Goal: Transaction & Acquisition: Book appointment/travel/reservation

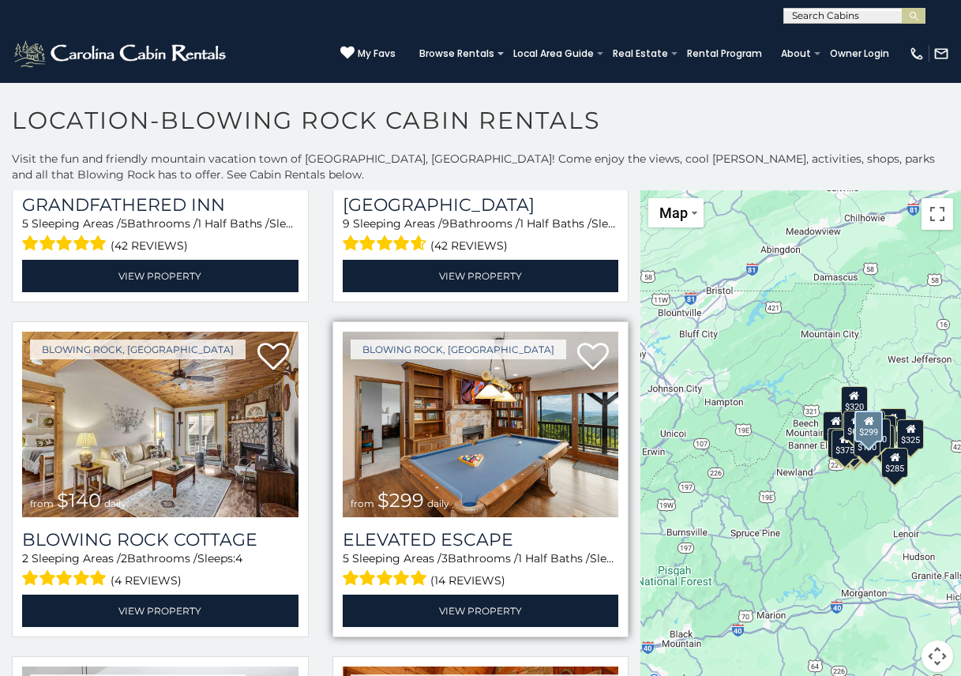
scroll to position [2526, 0]
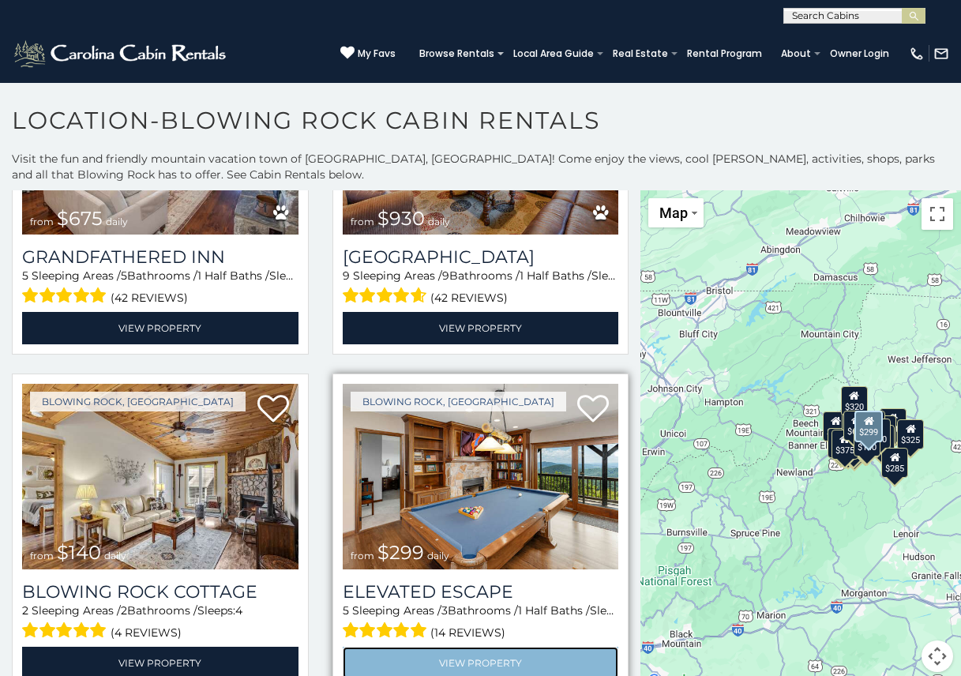
click at [438, 647] on link "View Property" at bounding box center [481, 663] width 276 height 32
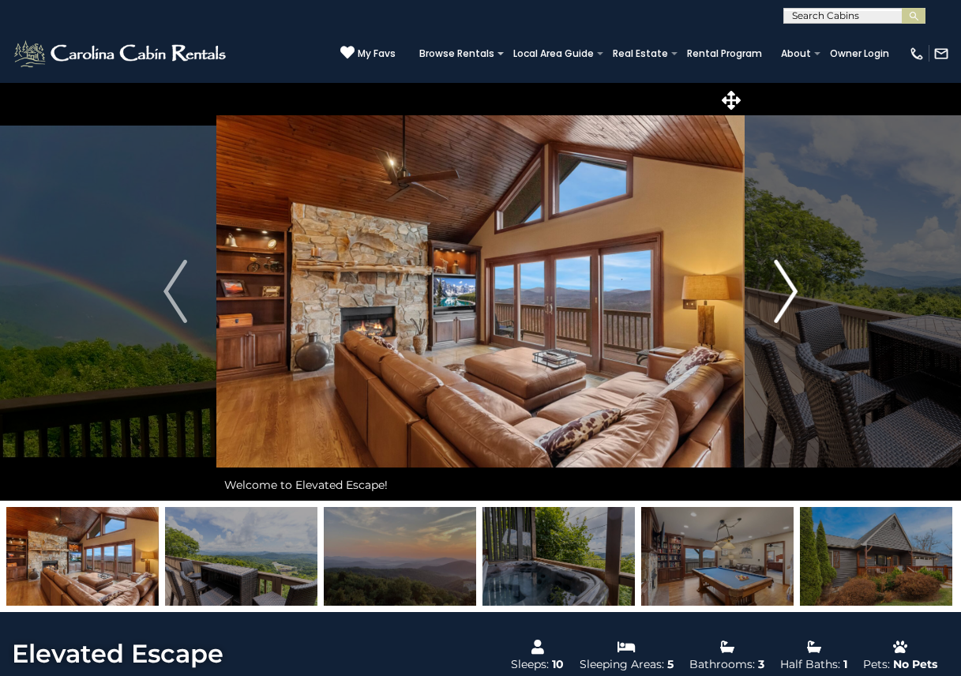
click at [789, 287] on img "Next" at bounding box center [786, 291] width 24 height 63
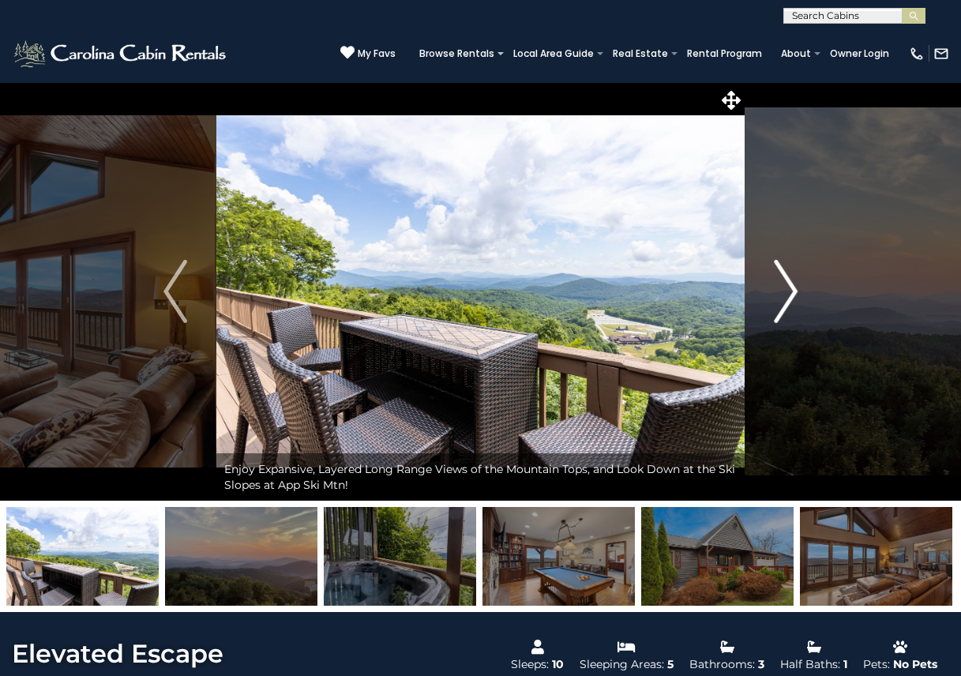
click at [795, 290] on img "Next" at bounding box center [786, 291] width 24 height 63
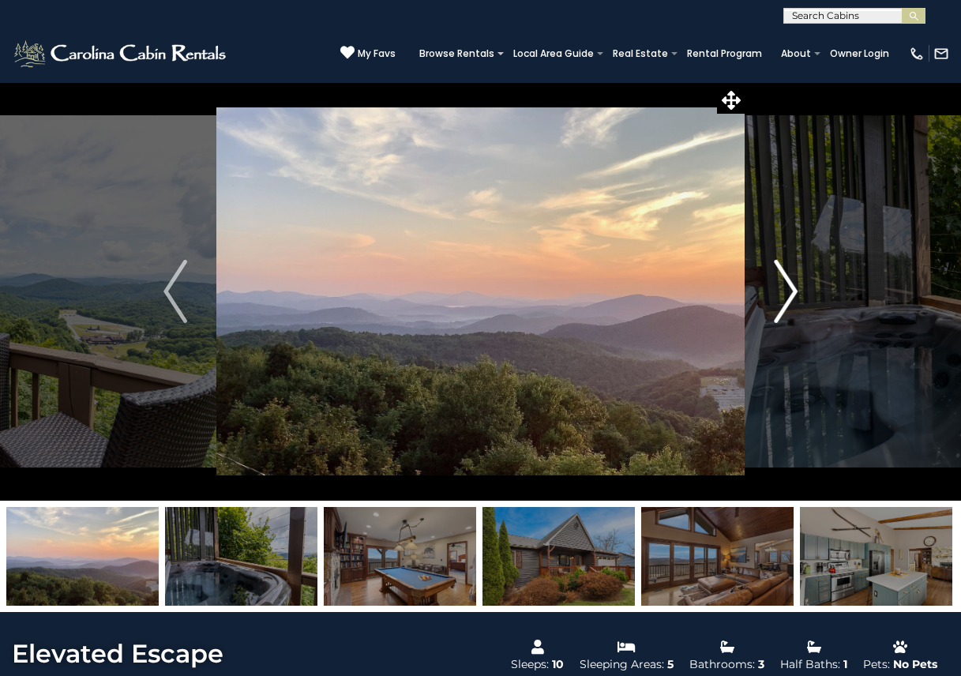
click at [795, 290] on img "Next" at bounding box center [786, 291] width 24 height 63
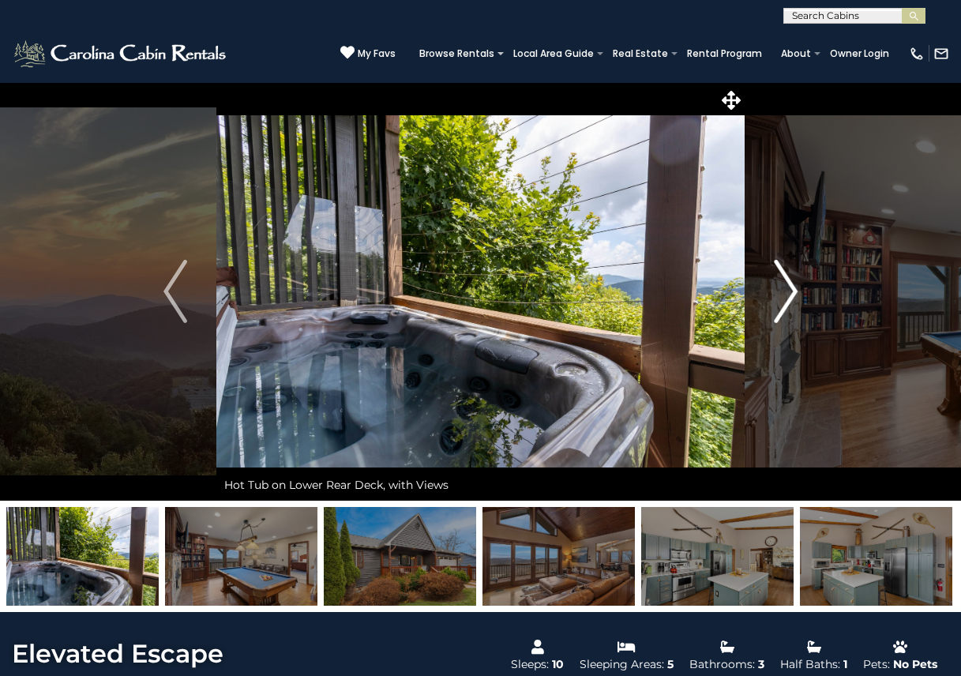
click at [795, 290] on img "Next" at bounding box center [786, 291] width 24 height 63
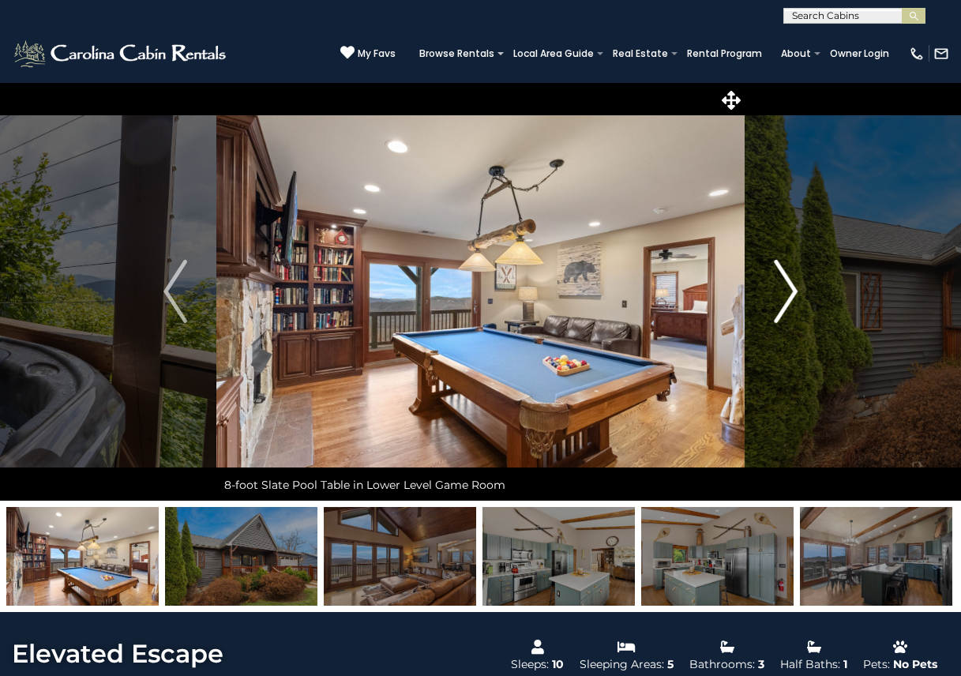
click at [795, 290] on img "Next" at bounding box center [786, 291] width 24 height 63
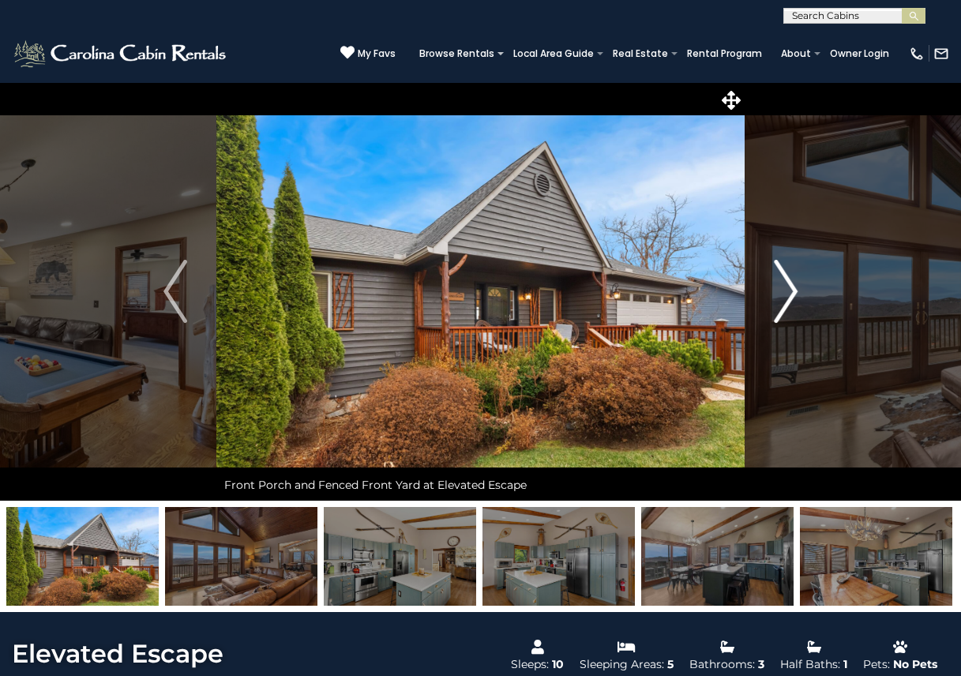
click at [795, 290] on img "Next" at bounding box center [786, 291] width 24 height 63
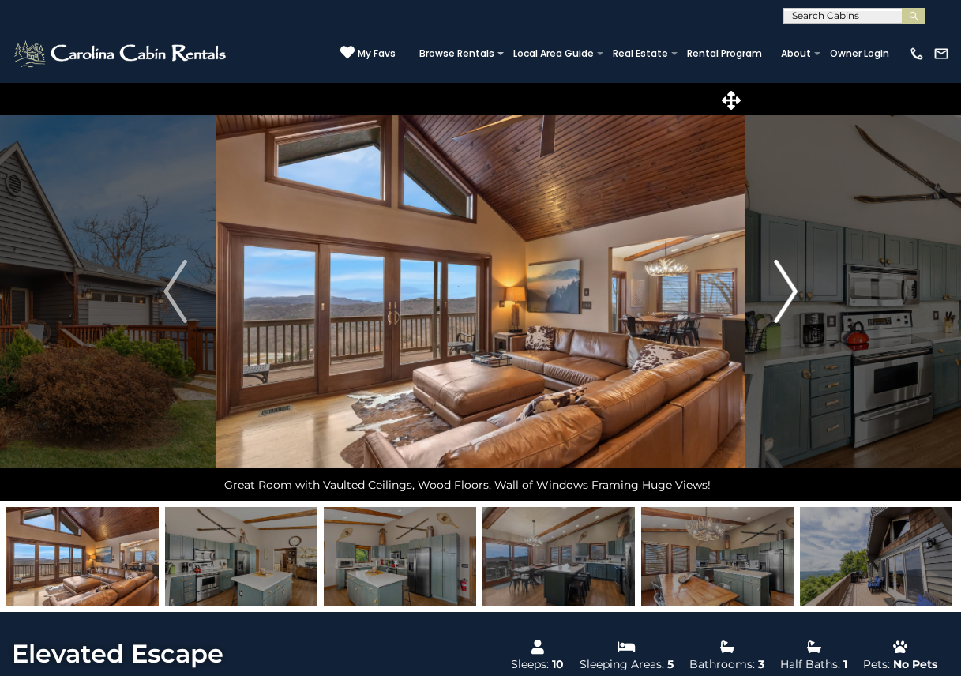
click at [795, 290] on img "Next" at bounding box center [786, 291] width 24 height 63
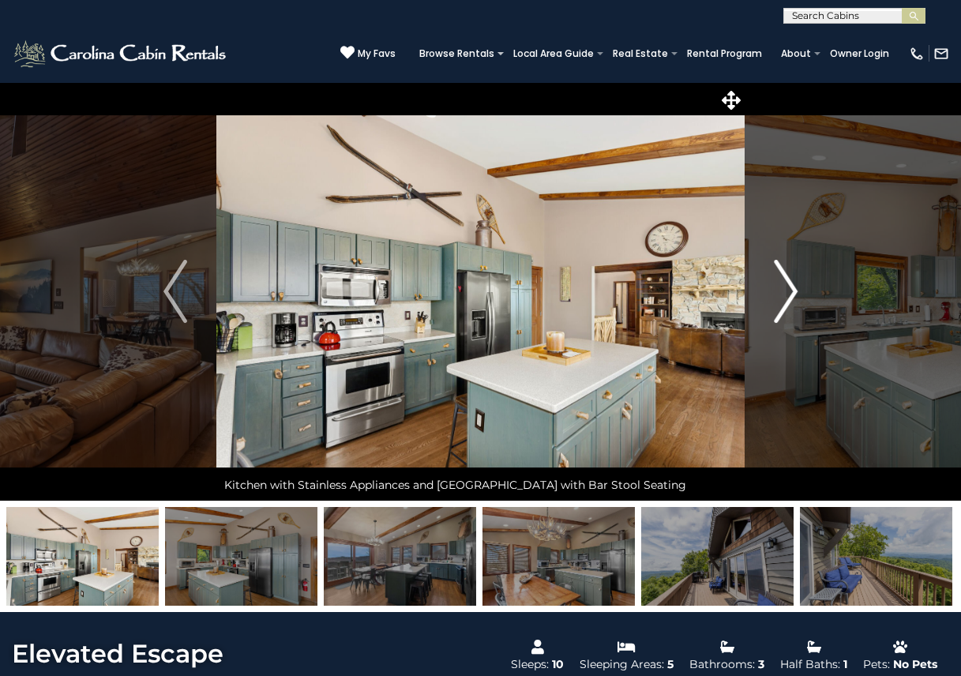
click at [795, 290] on img "Next" at bounding box center [786, 291] width 24 height 63
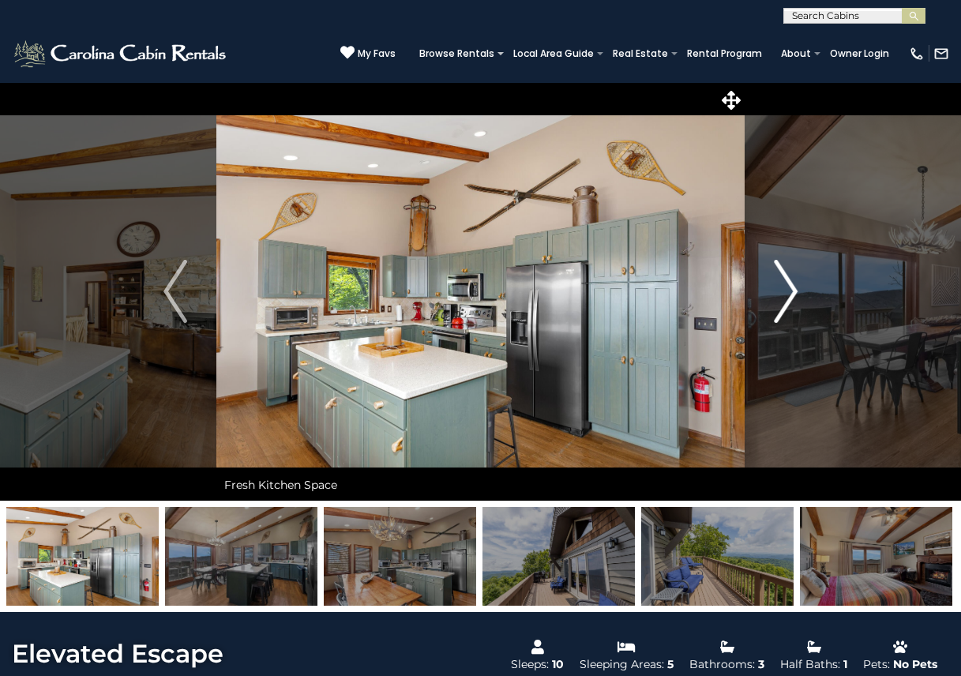
click at [795, 290] on img "Next" at bounding box center [786, 291] width 24 height 63
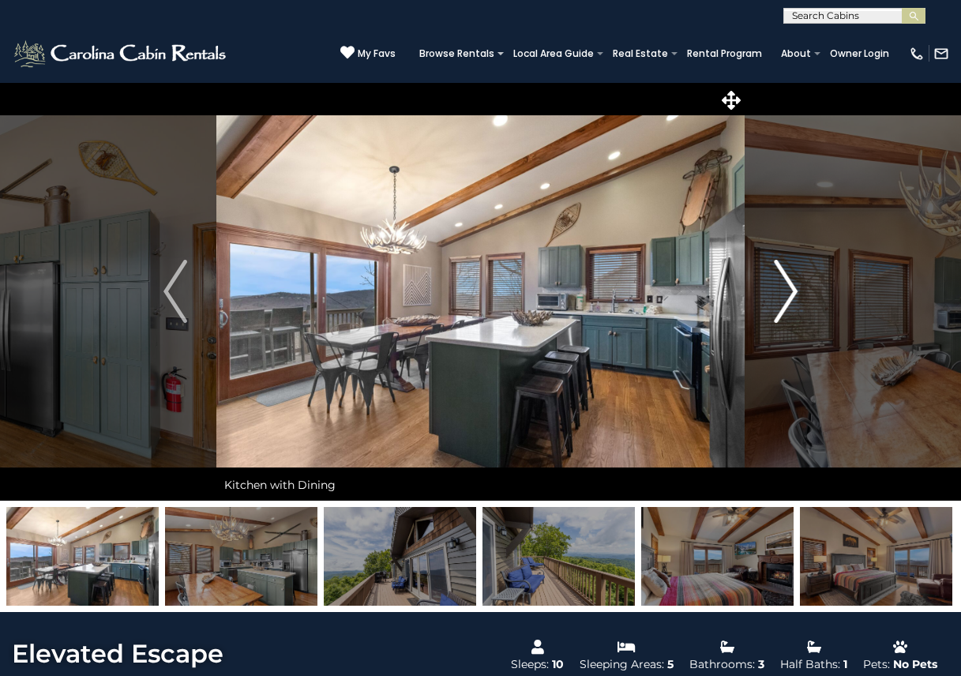
click at [795, 290] on img "Next" at bounding box center [786, 291] width 24 height 63
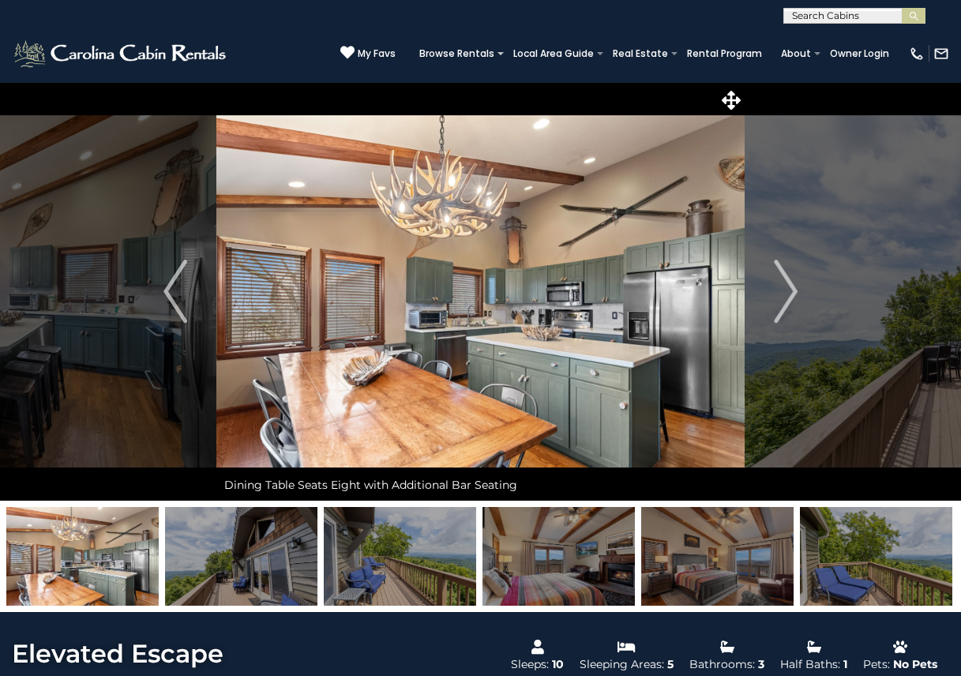
click at [848, 578] on img at bounding box center [876, 556] width 152 height 99
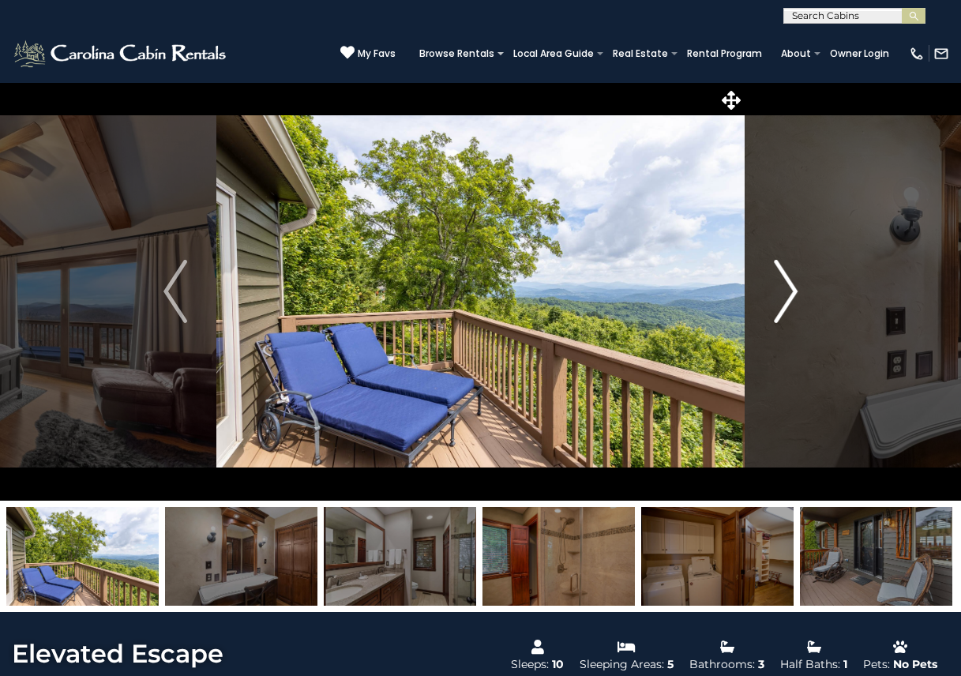
click at [786, 292] on img "Next" at bounding box center [786, 291] width 24 height 63
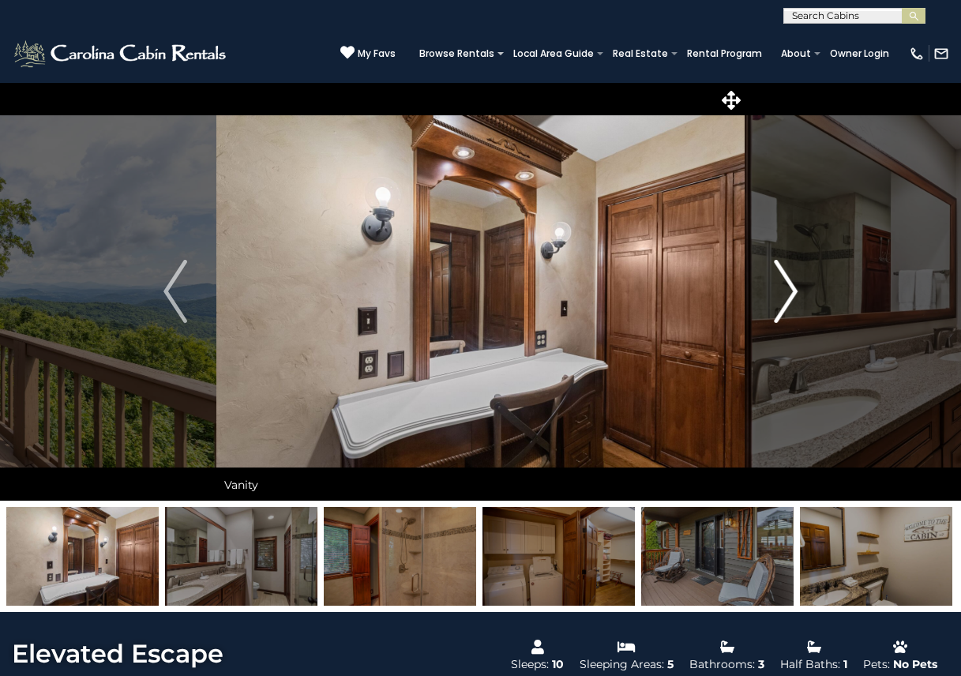
click at [786, 292] on img "Next" at bounding box center [786, 291] width 24 height 63
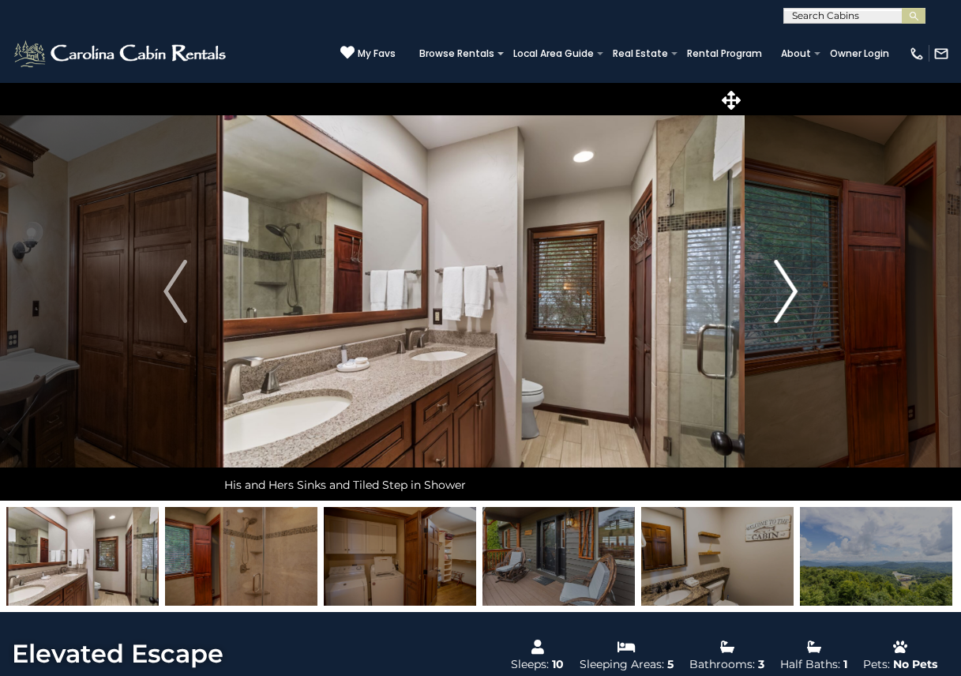
click at [786, 292] on img "Next" at bounding box center [786, 291] width 24 height 63
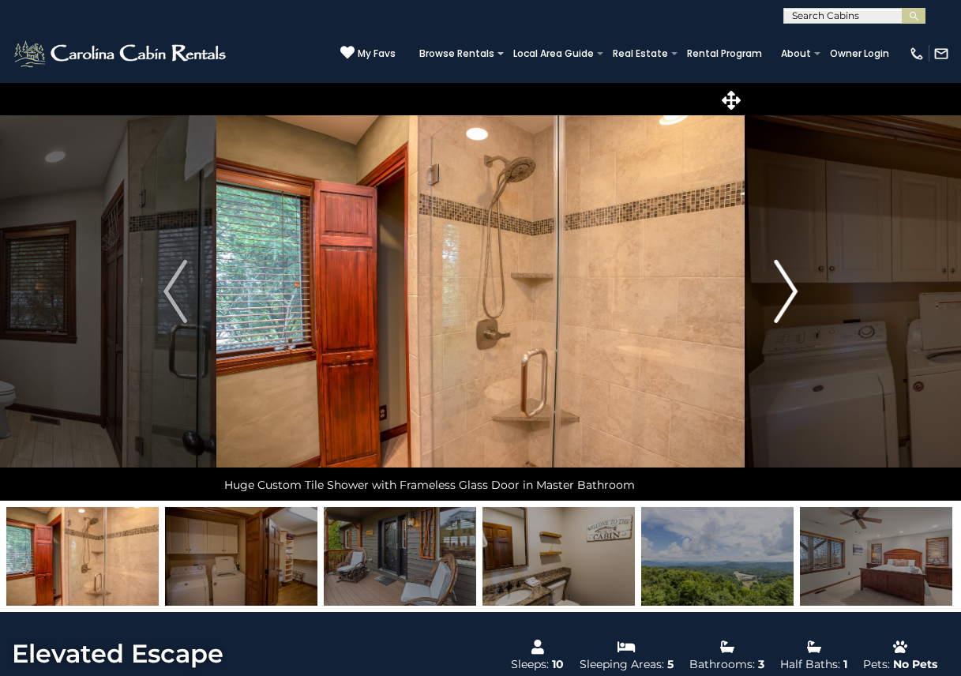
click at [786, 292] on img "Next" at bounding box center [786, 291] width 24 height 63
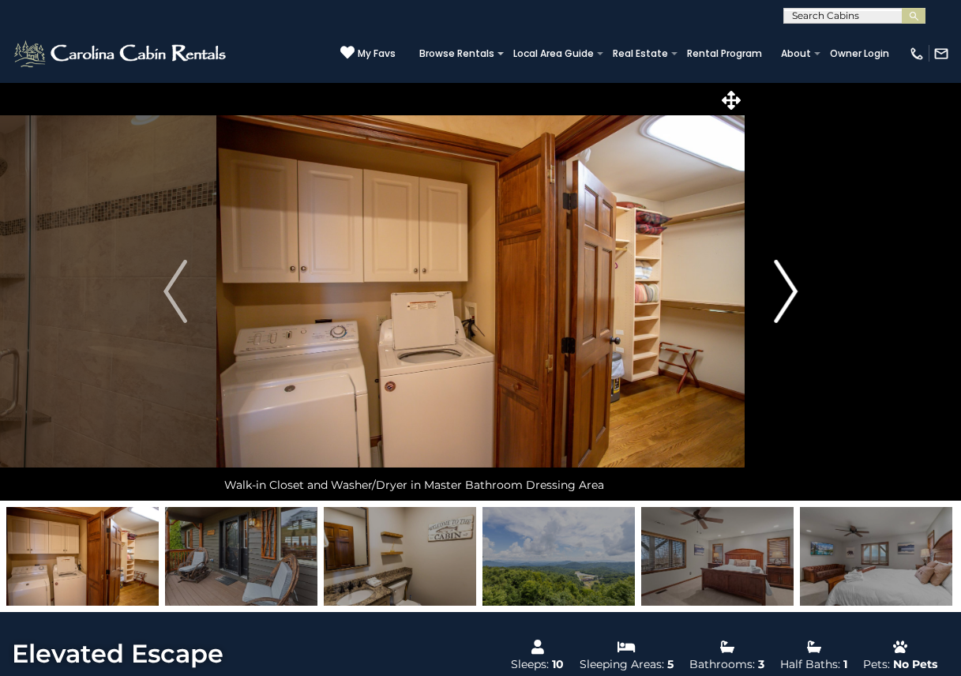
click at [786, 292] on img "Next" at bounding box center [786, 291] width 24 height 63
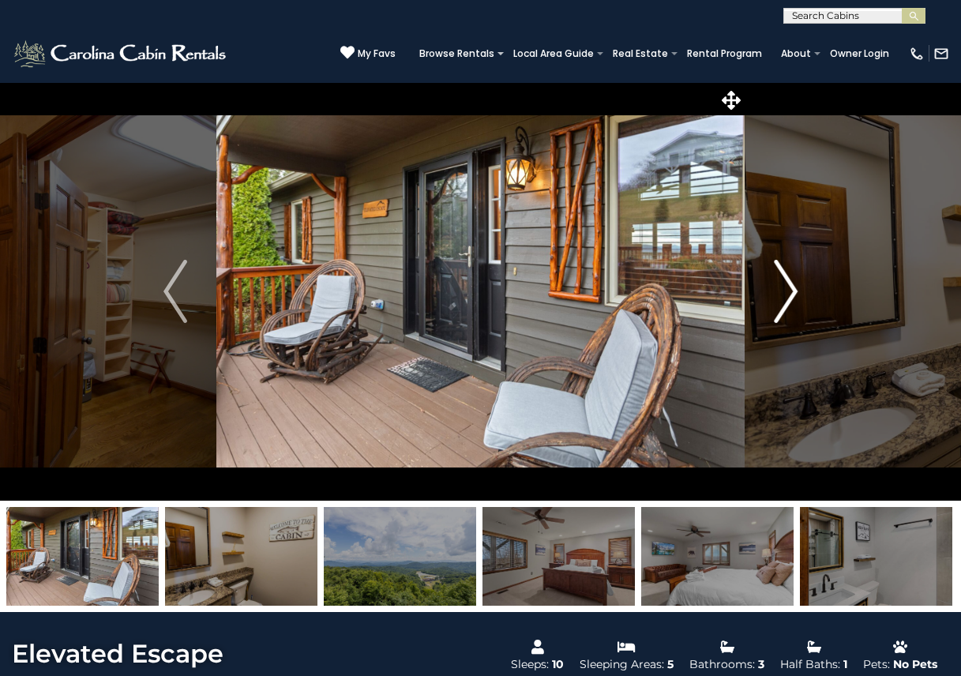
click at [786, 292] on img "Next" at bounding box center [786, 291] width 24 height 63
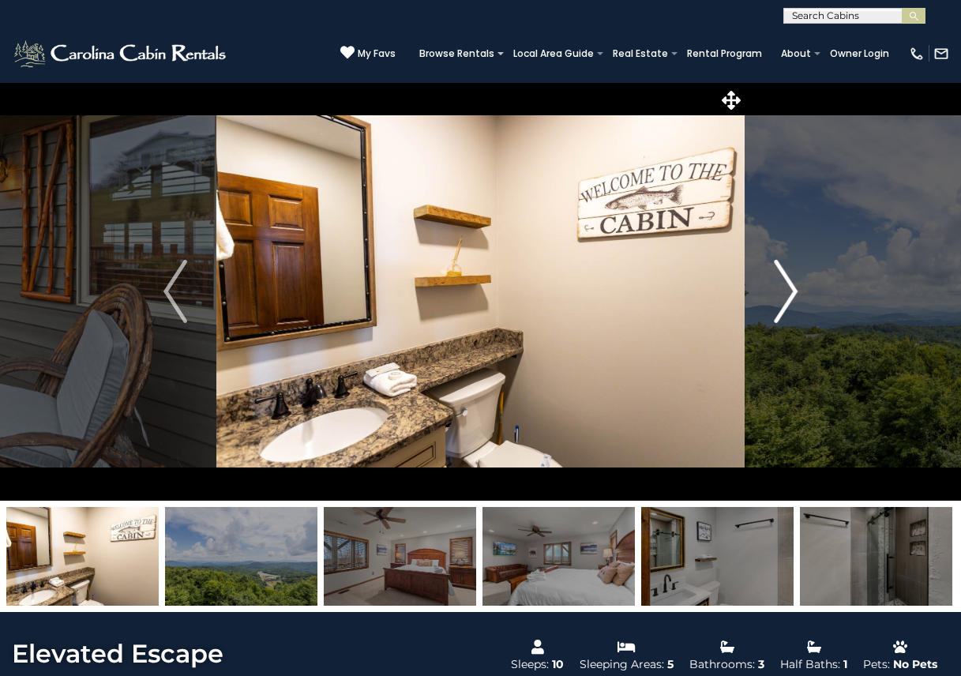
click at [786, 292] on img "Next" at bounding box center [786, 291] width 24 height 63
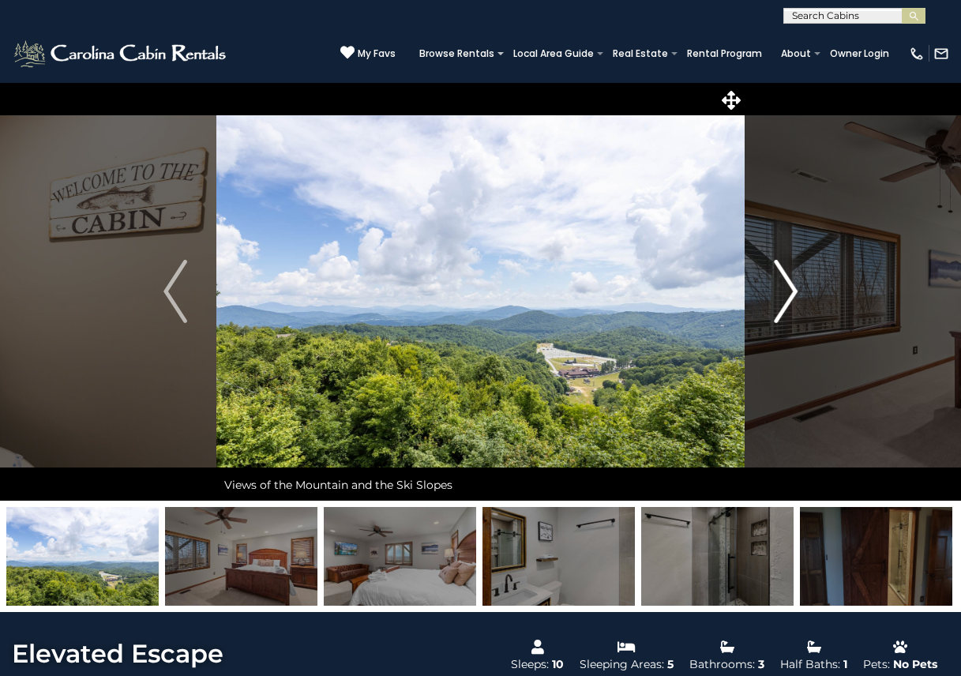
click at [786, 292] on img "Next" at bounding box center [786, 291] width 24 height 63
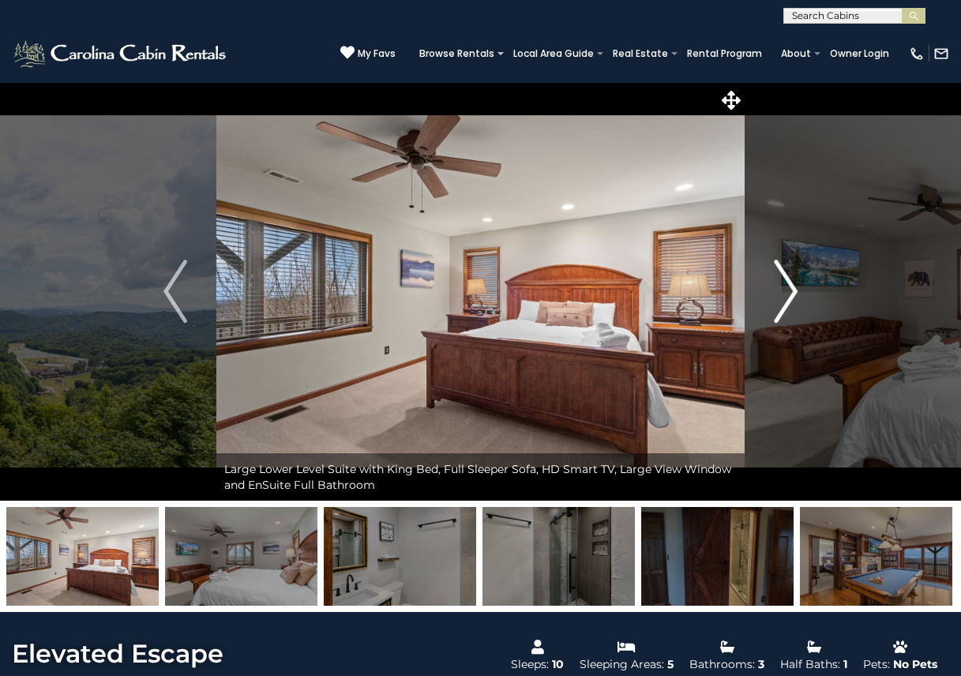
click at [786, 292] on img "Next" at bounding box center [786, 291] width 24 height 63
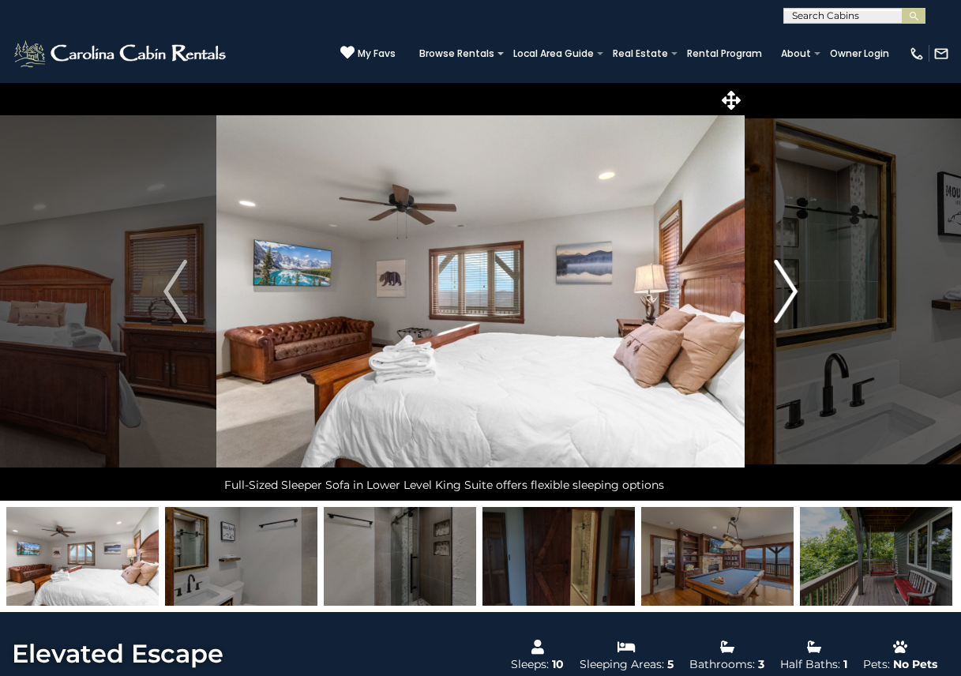
click at [786, 292] on img "Next" at bounding box center [786, 291] width 24 height 63
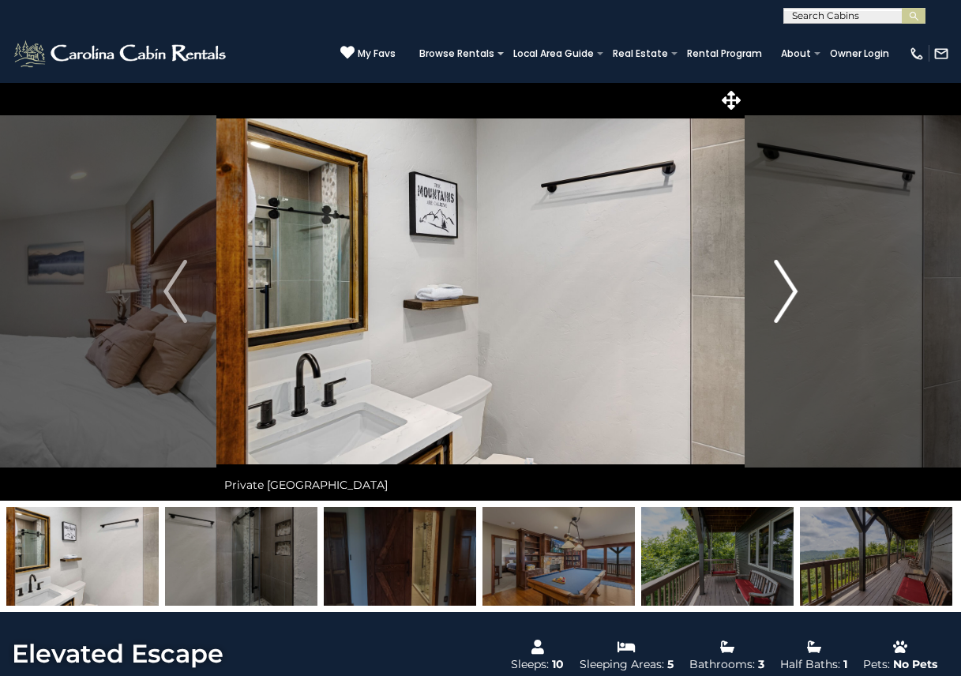
click at [786, 292] on img "Next" at bounding box center [786, 291] width 24 height 63
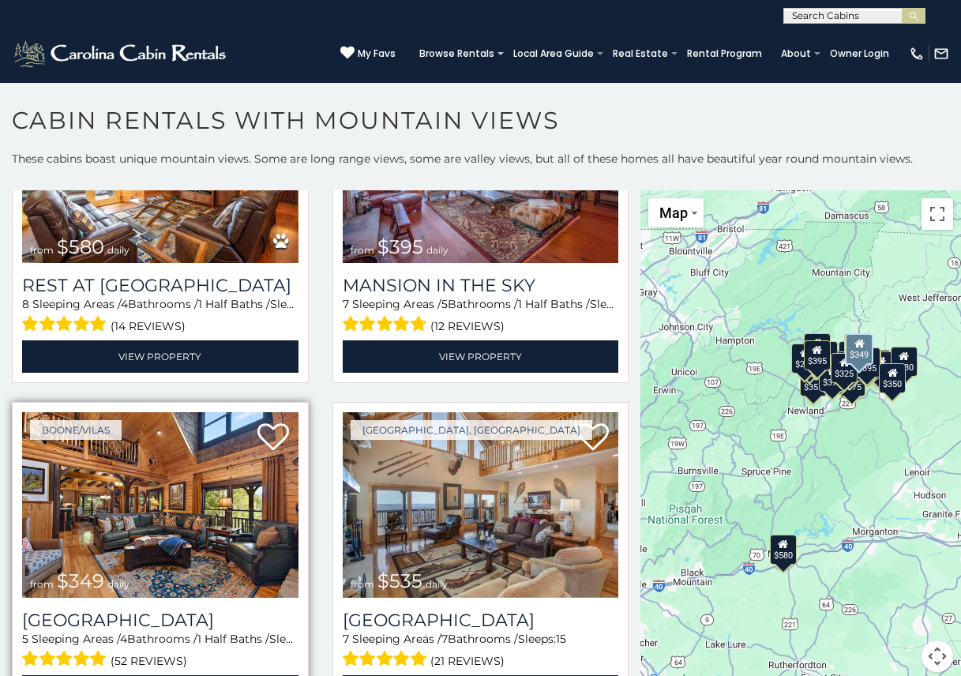
scroll to position [237, 0]
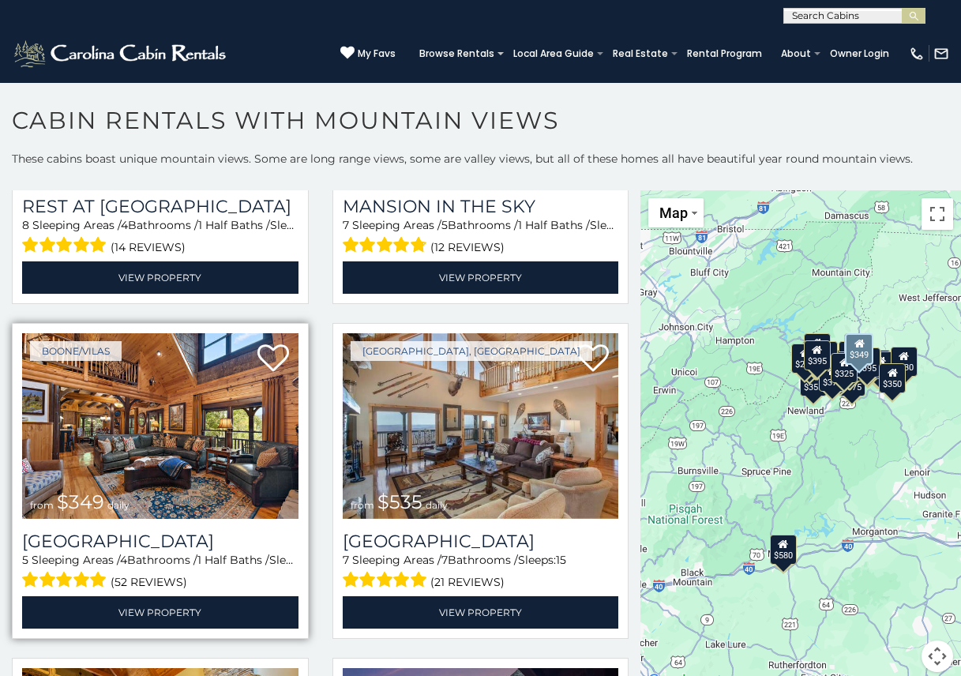
click at [158, 454] on img at bounding box center [160, 425] width 276 height 185
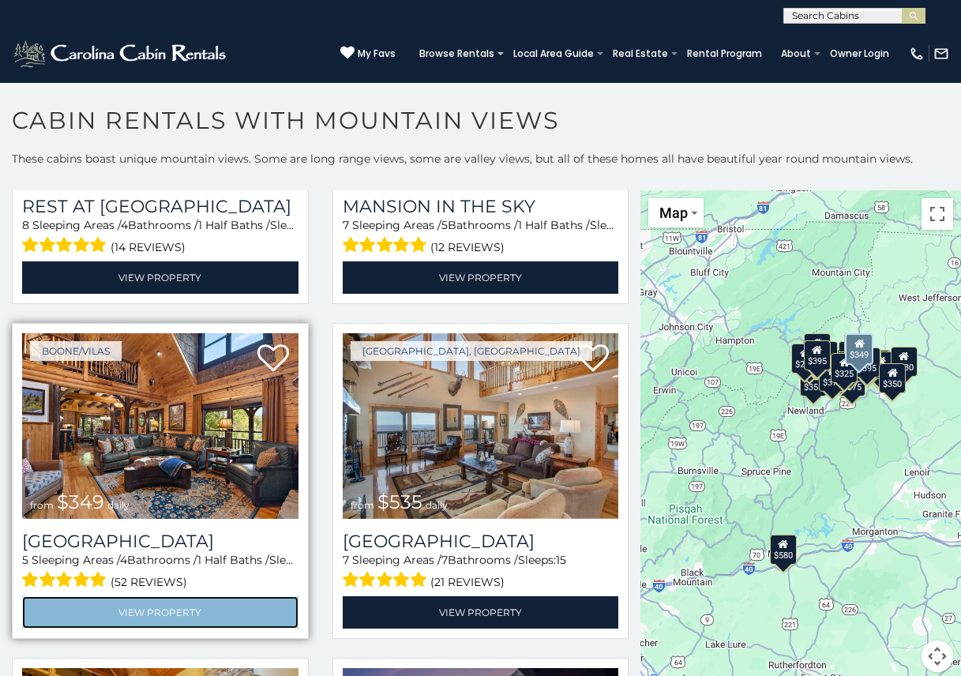
click at [144, 608] on link "View Property" at bounding box center [160, 612] width 276 height 32
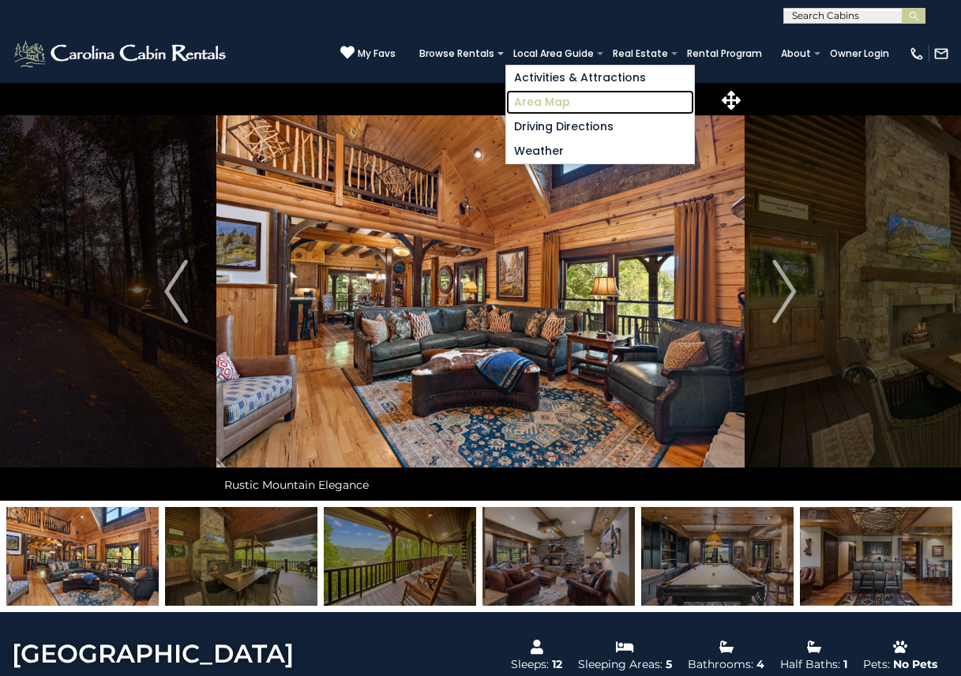
click at [542, 108] on link "Area Map" at bounding box center [600, 102] width 188 height 24
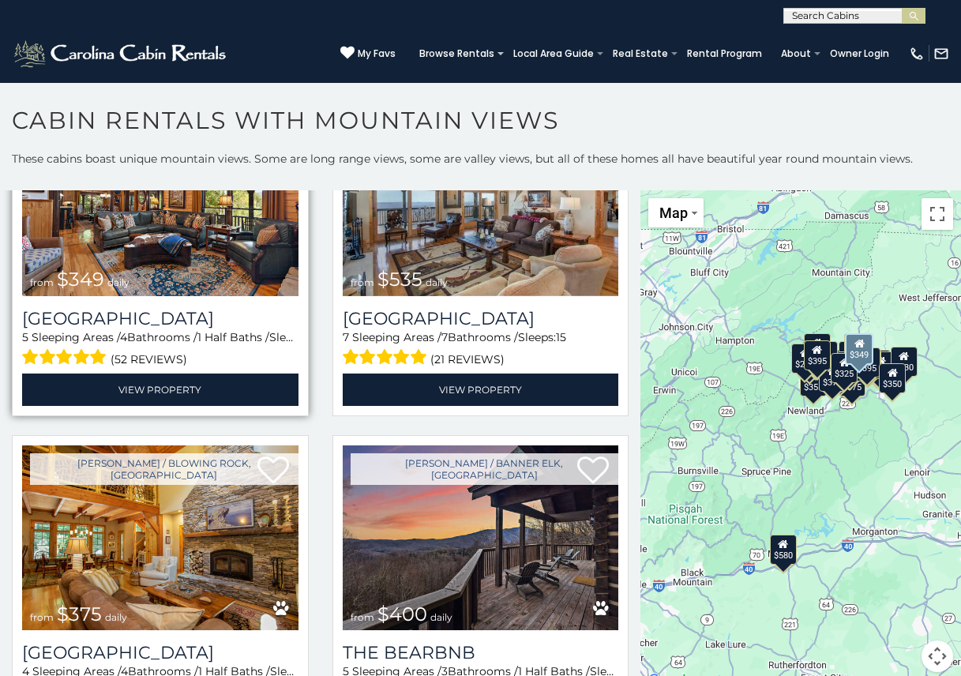
scroll to position [632, 0]
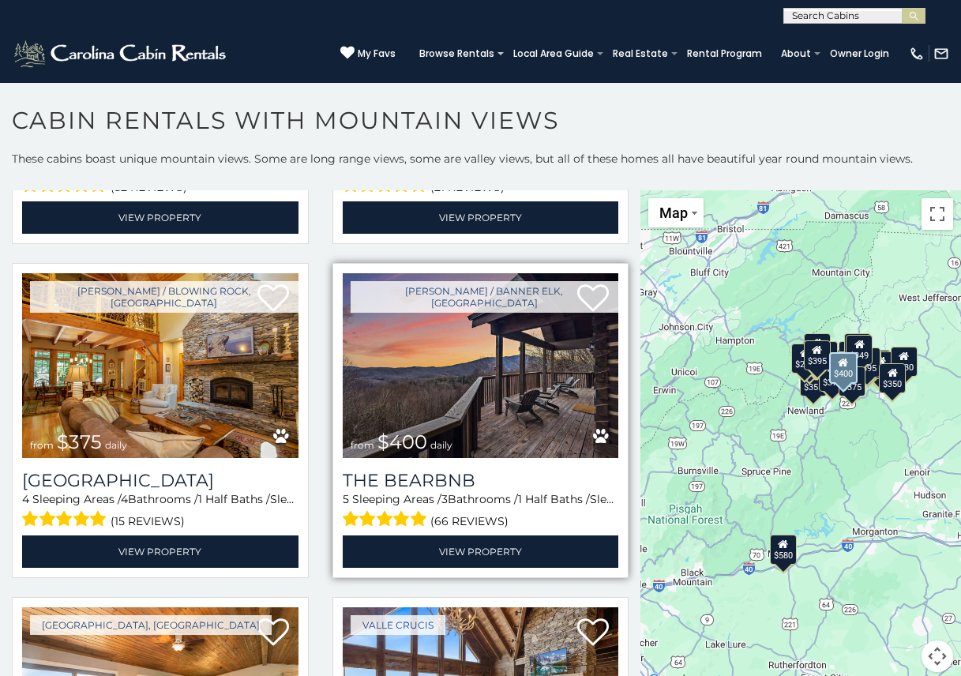
click at [542, 410] on img at bounding box center [481, 365] width 276 height 185
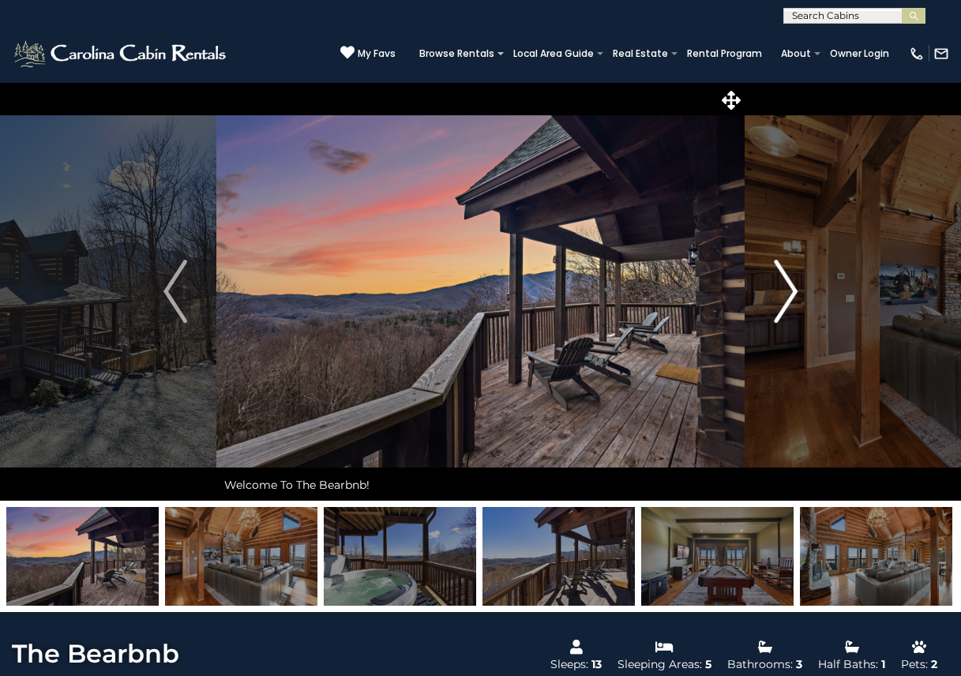
click at [792, 291] on img "Next" at bounding box center [786, 291] width 24 height 63
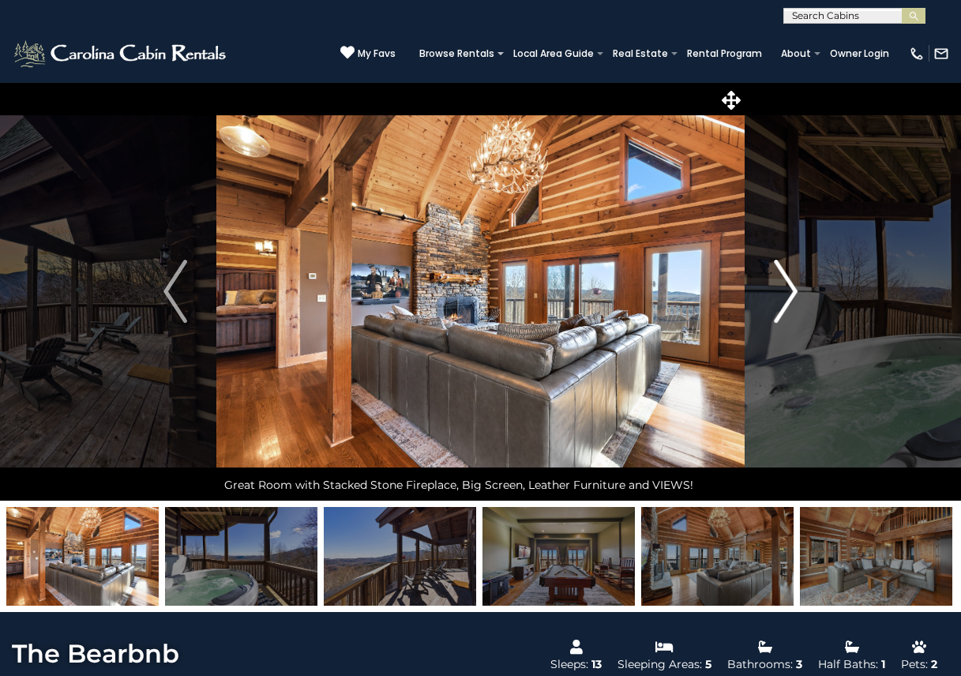
click at [791, 286] on img "Next" at bounding box center [786, 291] width 24 height 63
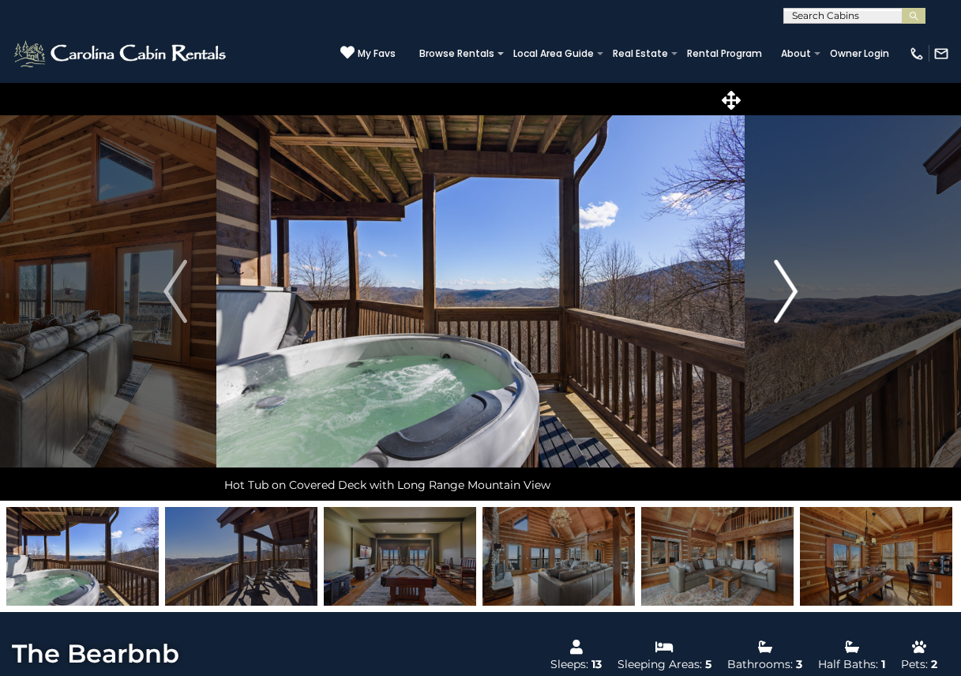
click at [790, 286] on img "Next" at bounding box center [786, 291] width 24 height 63
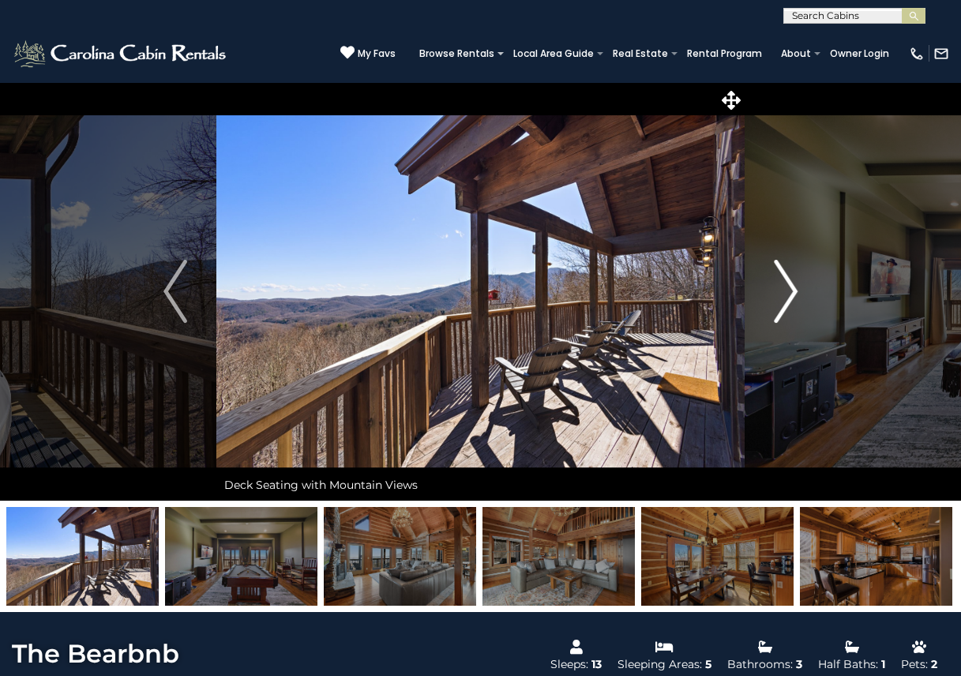
click at [790, 286] on img "Next" at bounding box center [786, 291] width 24 height 63
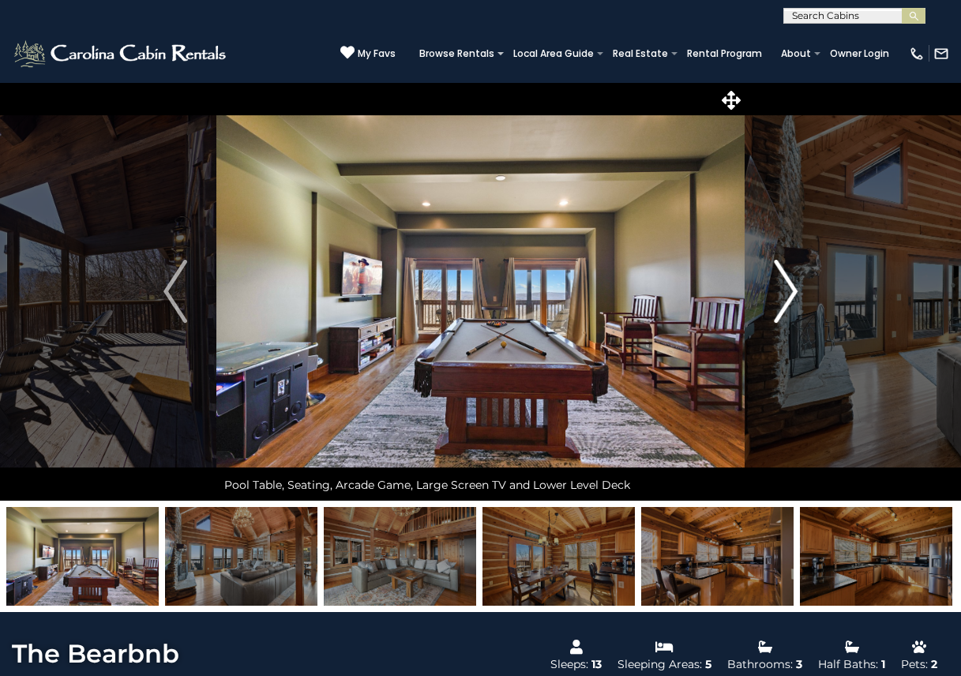
click at [790, 286] on img "Next" at bounding box center [786, 291] width 24 height 63
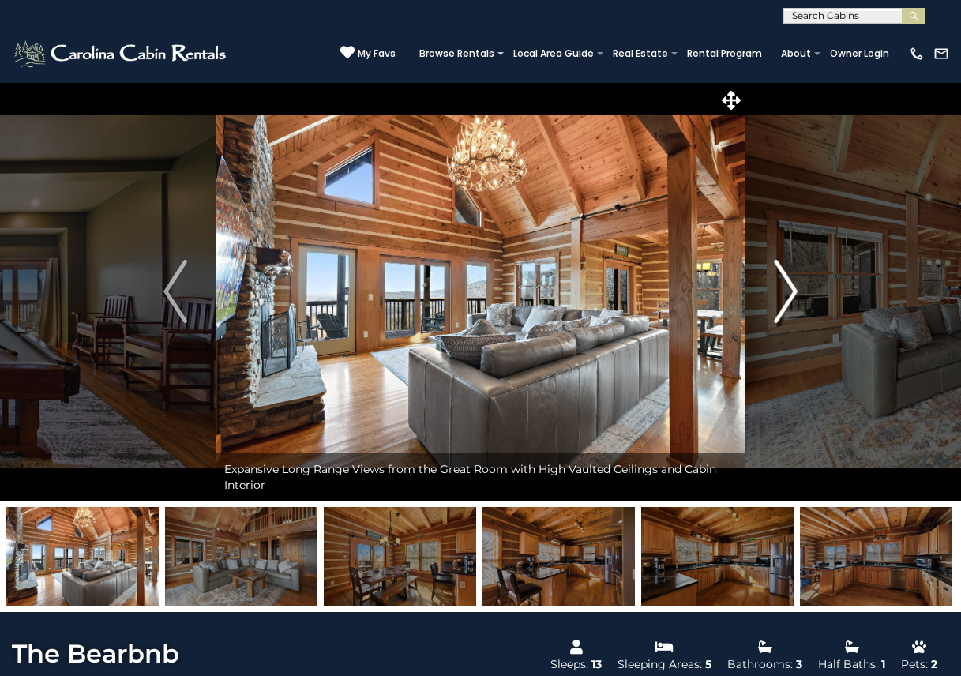
click at [790, 286] on img "Next" at bounding box center [786, 291] width 24 height 63
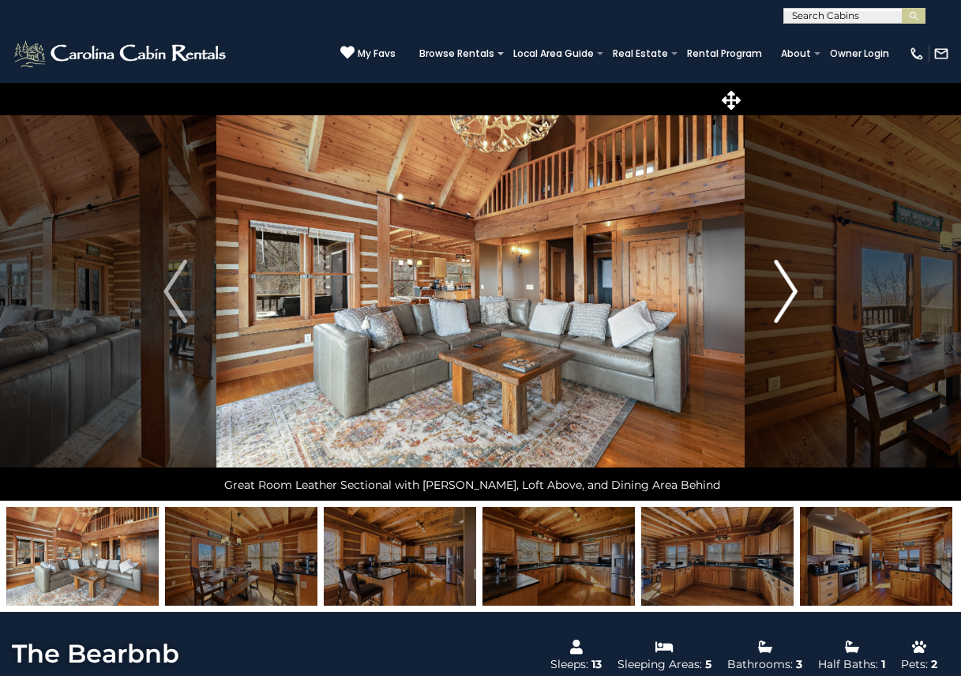
click at [790, 286] on img "Next" at bounding box center [786, 291] width 24 height 63
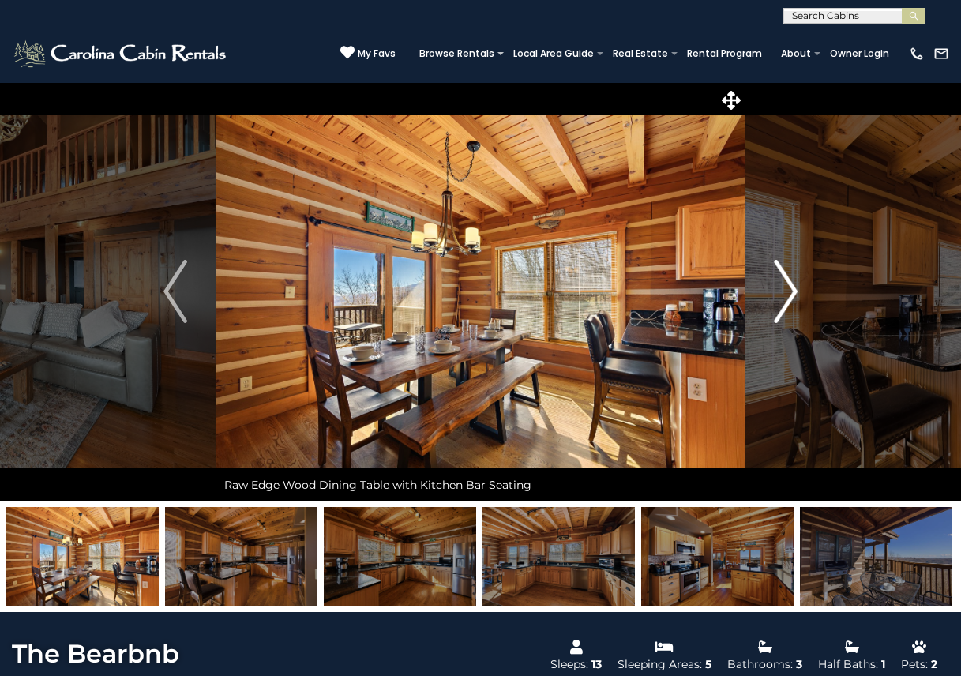
click at [790, 286] on img "Next" at bounding box center [786, 291] width 24 height 63
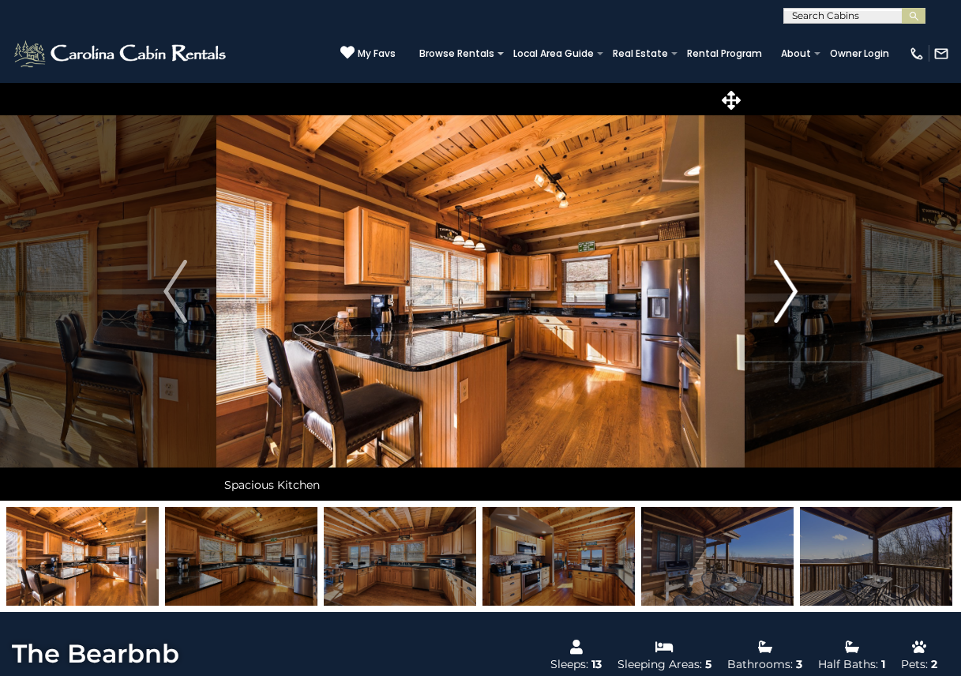
click at [790, 286] on img "Next" at bounding box center [786, 291] width 24 height 63
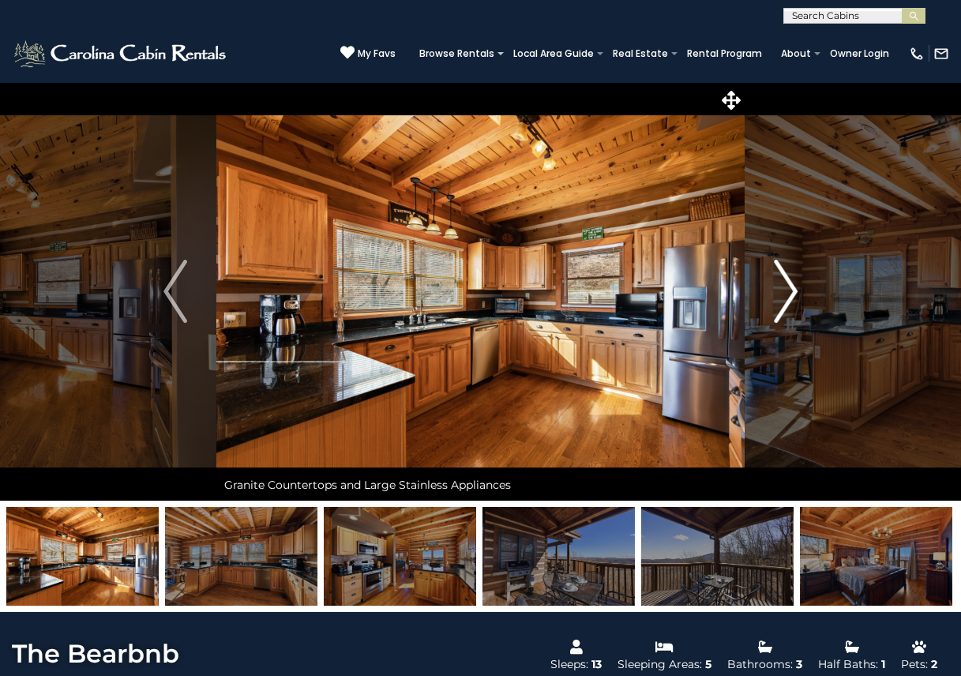
click at [790, 287] on img "Next" at bounding box center [786, 291] width 24 height 63
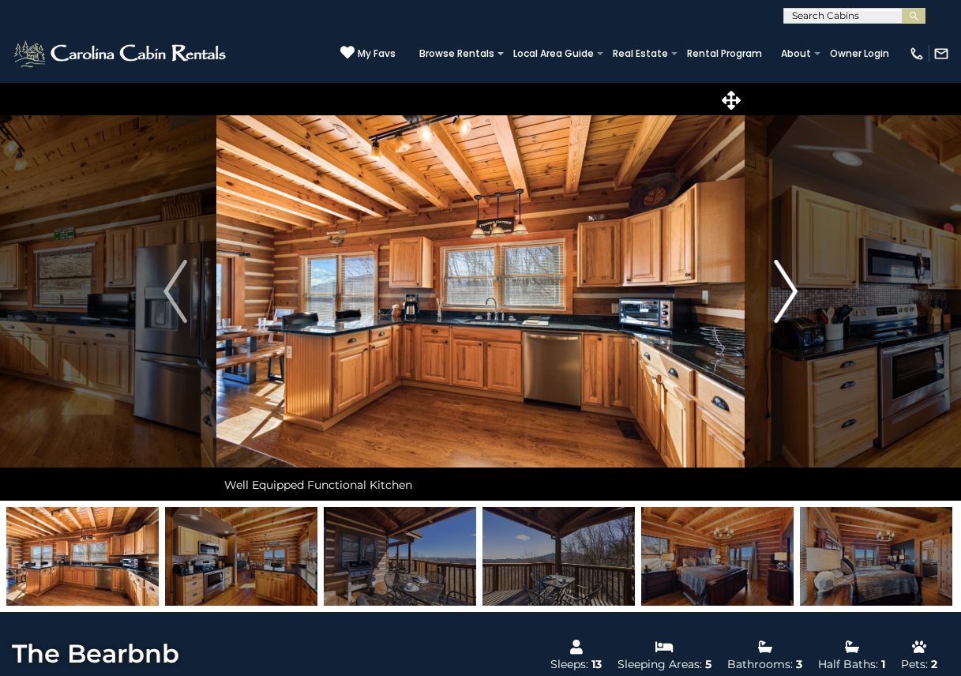
click at [790, 287] on img "Next" at bounding box center [786, 291] width 24 height 63
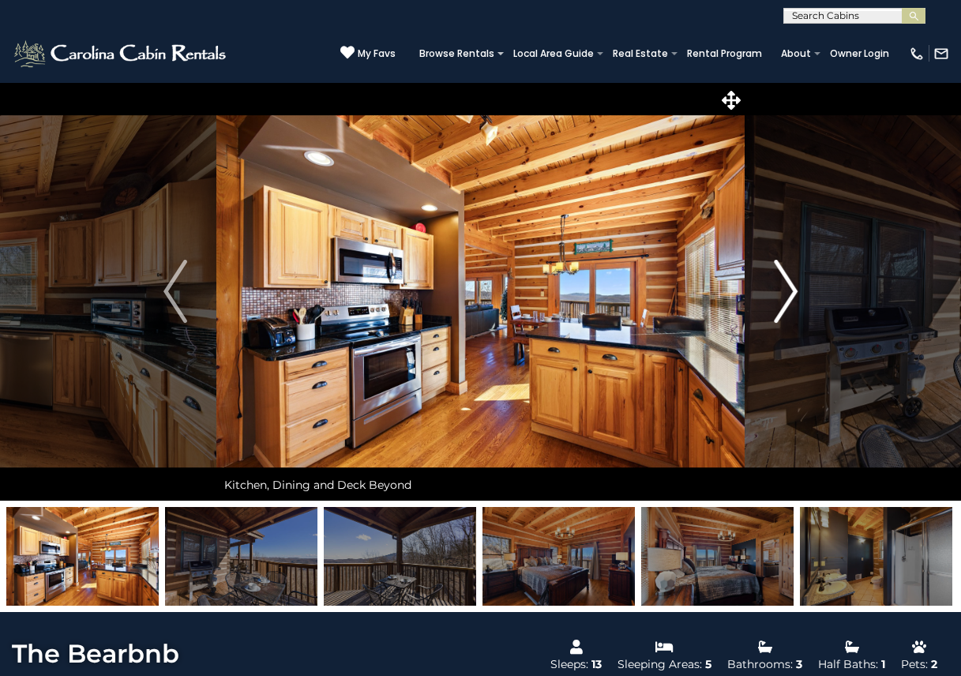
click at [790, 287] on img "Next" at bounding box center [786, 291] width 24 height 63
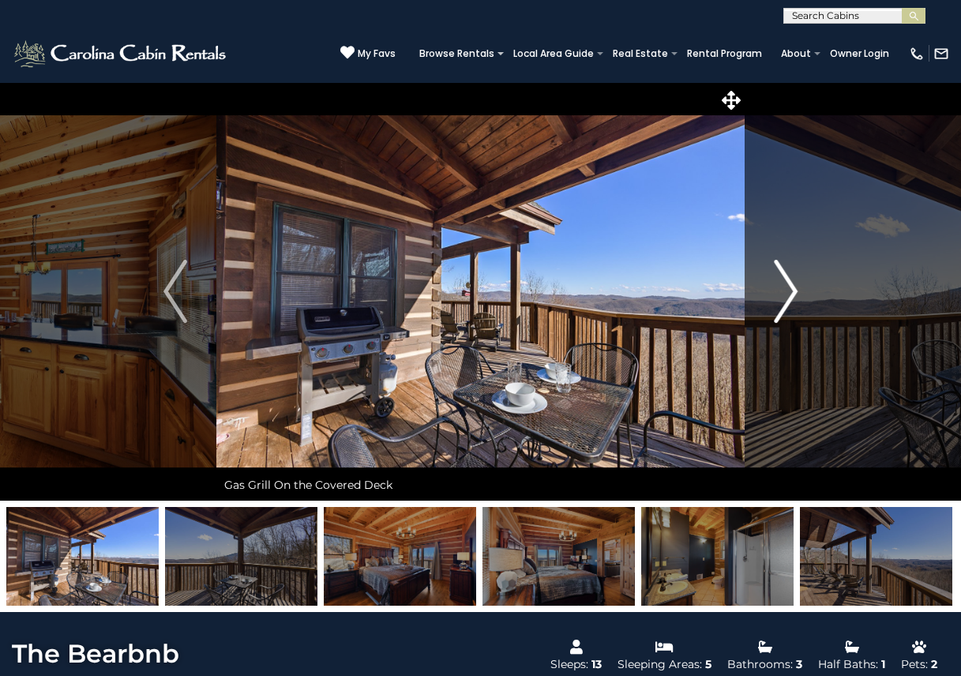
click at [790, 287] on img "Next" at bounding box center [786, 291] width 24 height 63
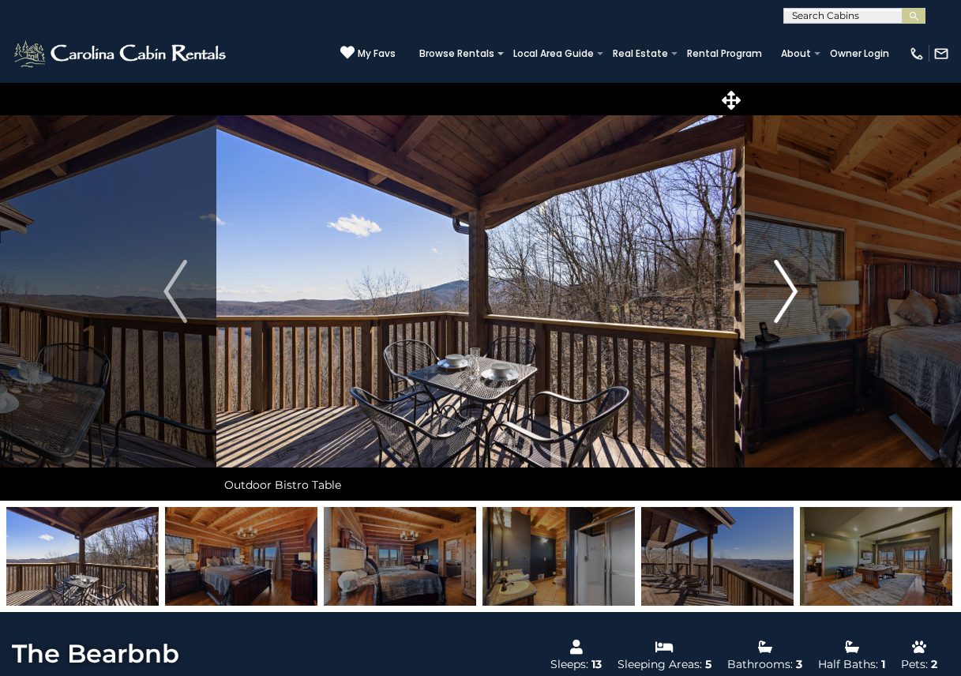
click at [790, 287] on img "Next" at bounding box center [786, 291] width 24 height 63
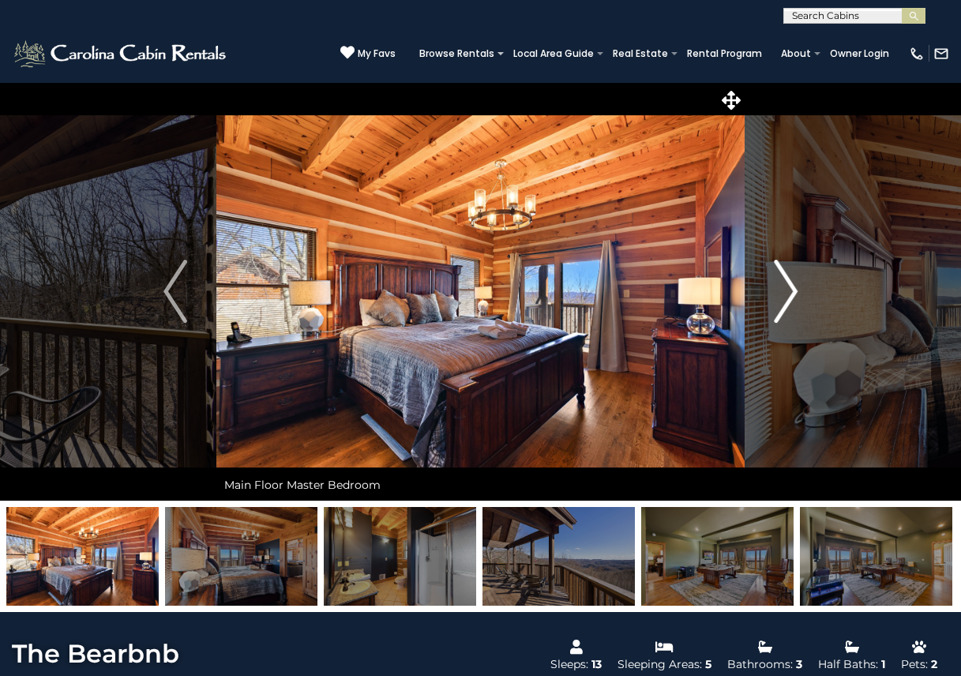
click at [790, 287] on img "Next" at bounding box center [786, 291] width 24 height 63
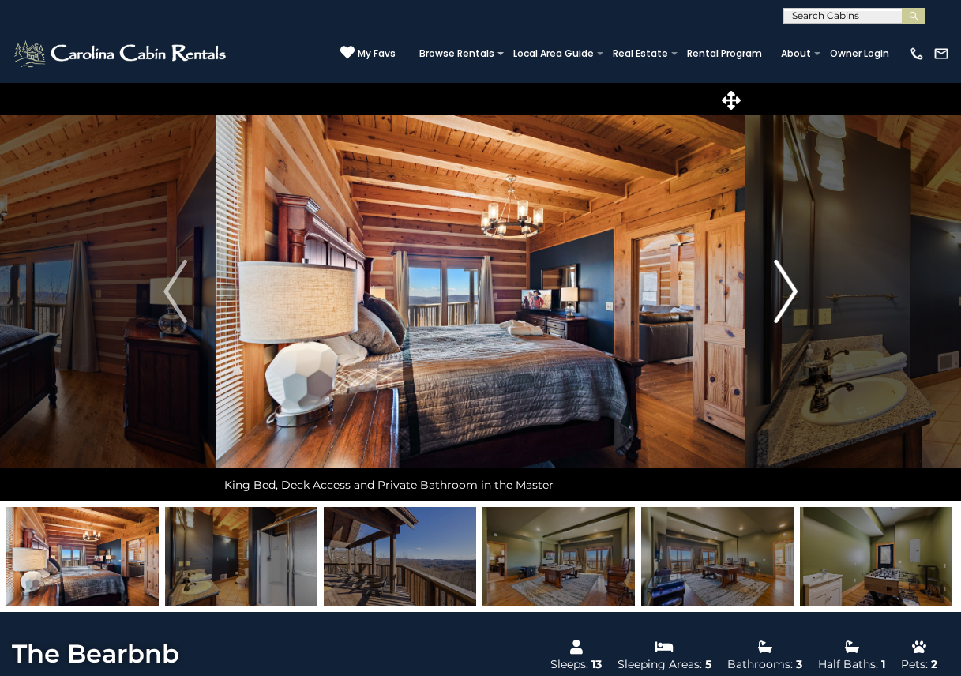
click at [790, 287] on img "Next" at bounding box center [786, 291] width 24 height 63
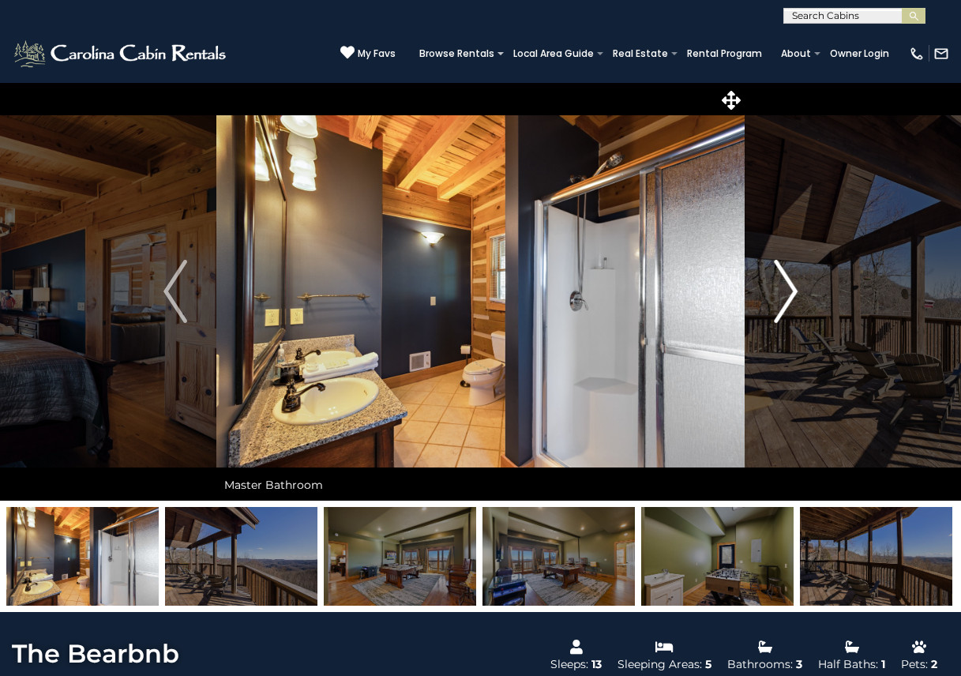
click at [790, 287] on img "Next" at bounding box center [786, 291] width 24 height 63
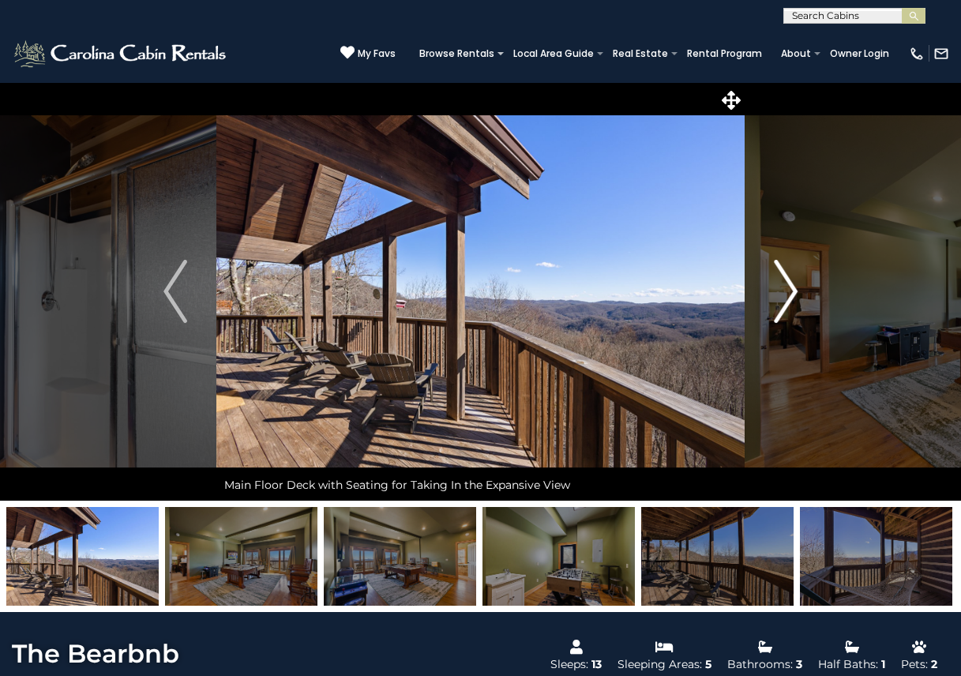
click at [790, 287] on img "Next" at bounding box center [786, 291] width 24 height 63
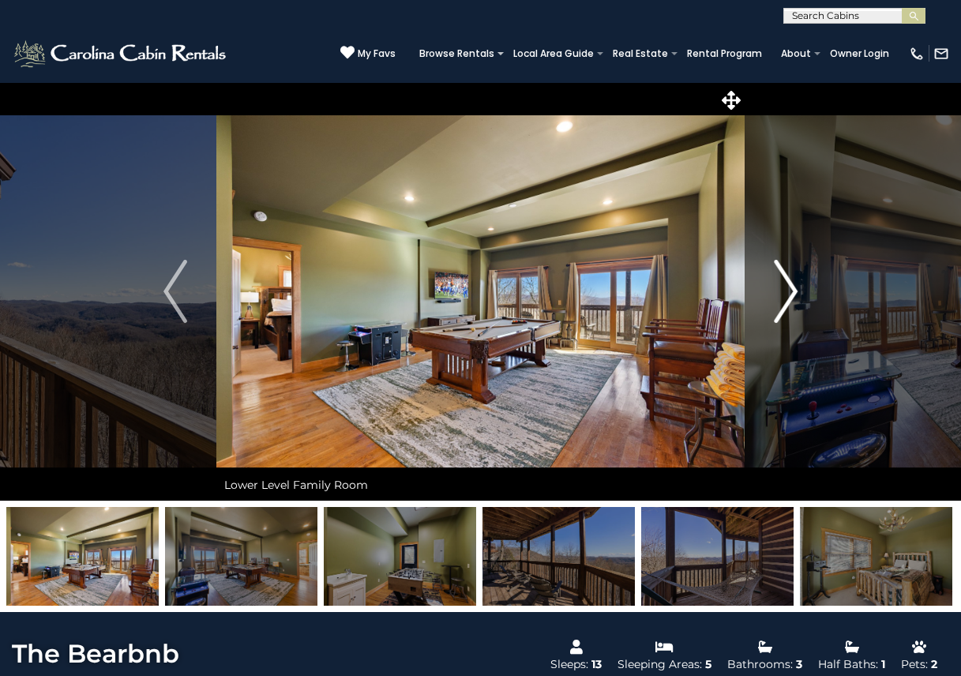
click at [790, 287] on img "Next" at bounding box center [786, 291] width 24 height 63
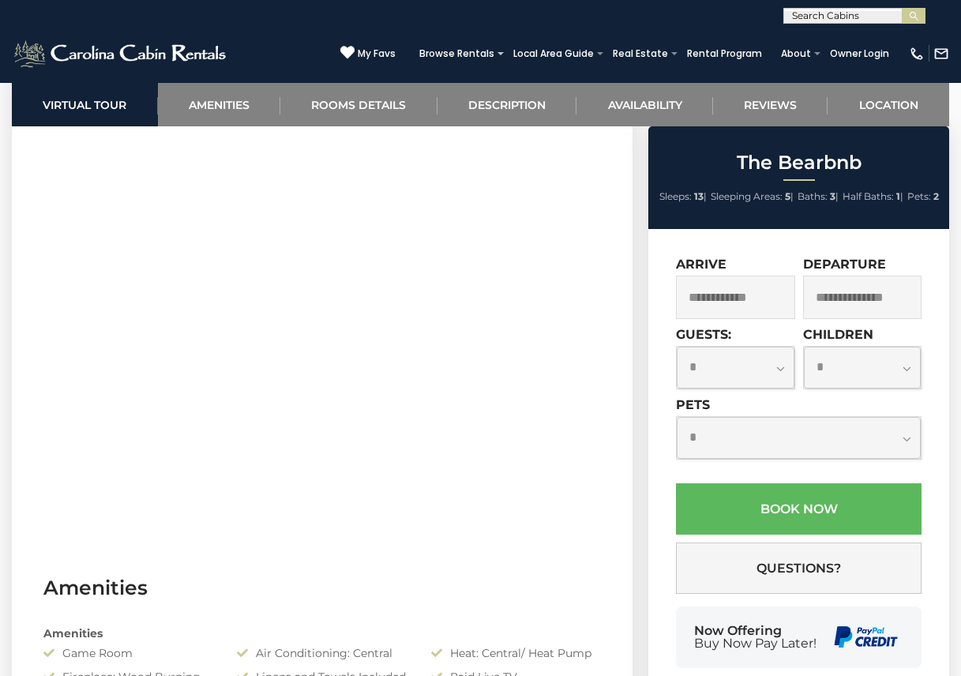
scroll to position [711, 0]
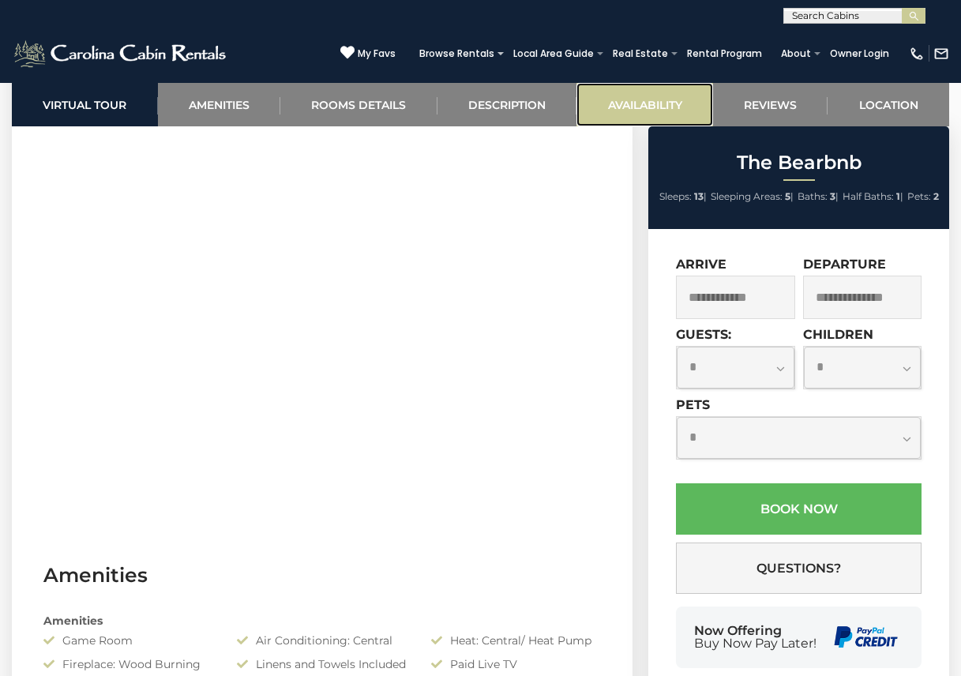
click at [644, 108] on link "Availability" at bounding box center [644, 104] width 137 height 43
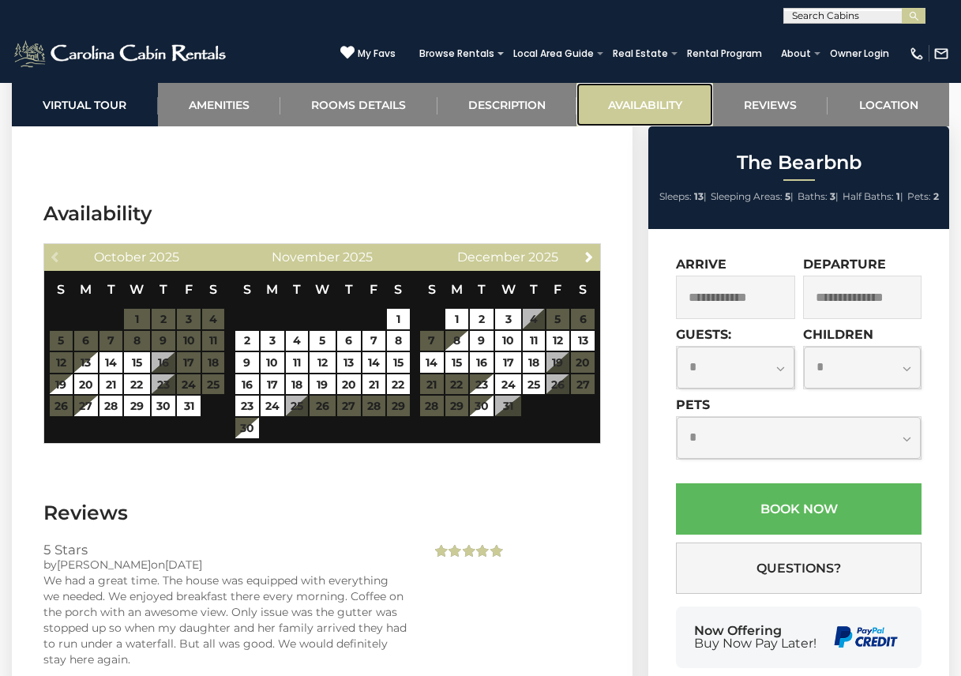
scroll to position [3573, 0]
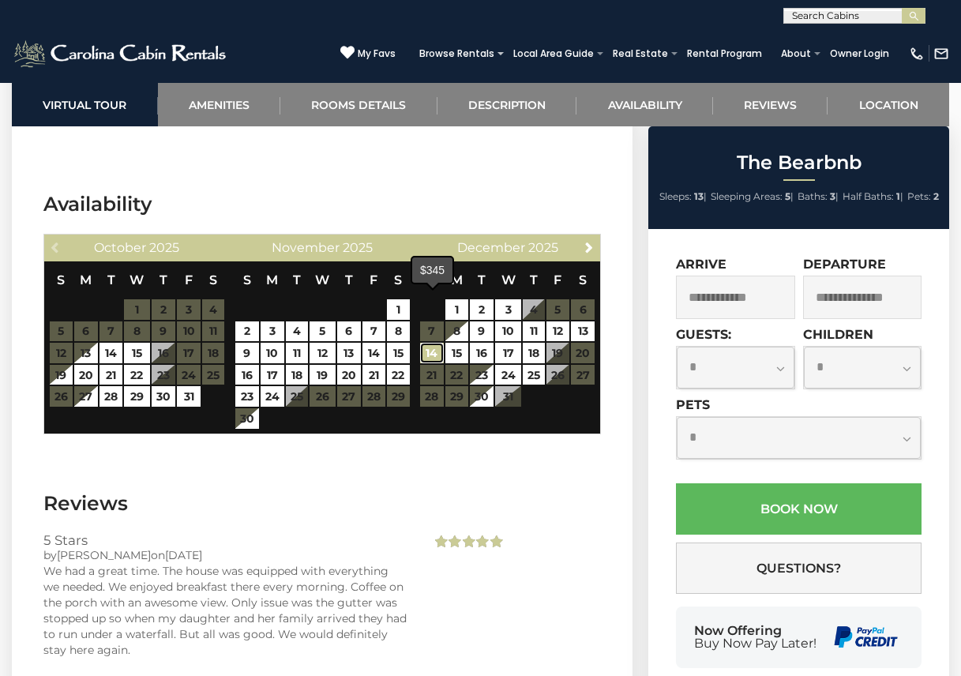
click at [435, 343] on link "14" at bounding box center [431, 353] width 23 height 21
type input "**********"
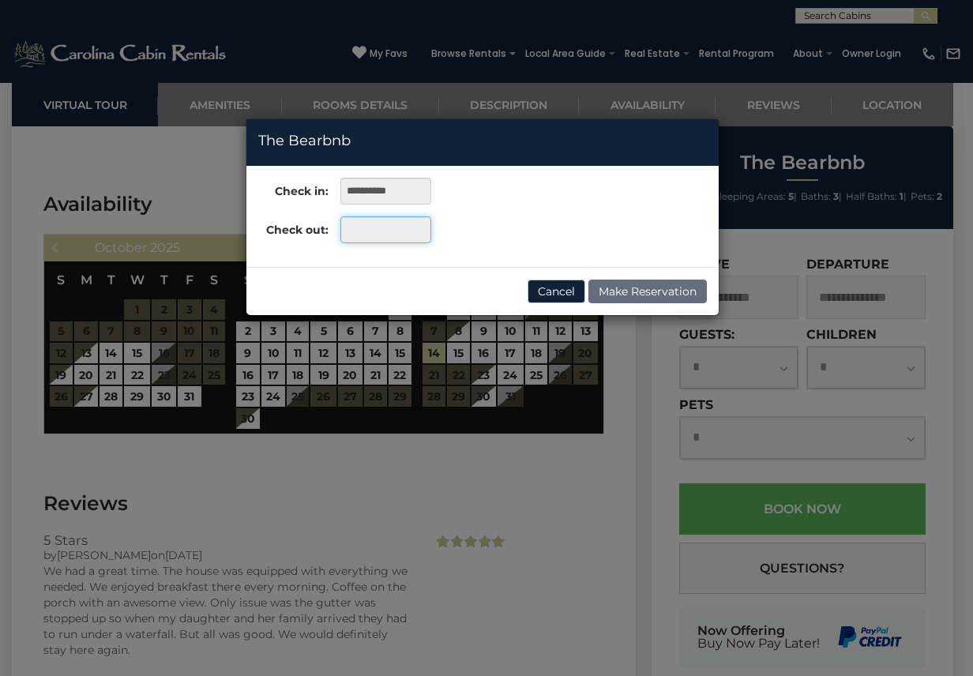
click at [385, 229] on input "text" at bounding box center [385, 229] width 91 height 27
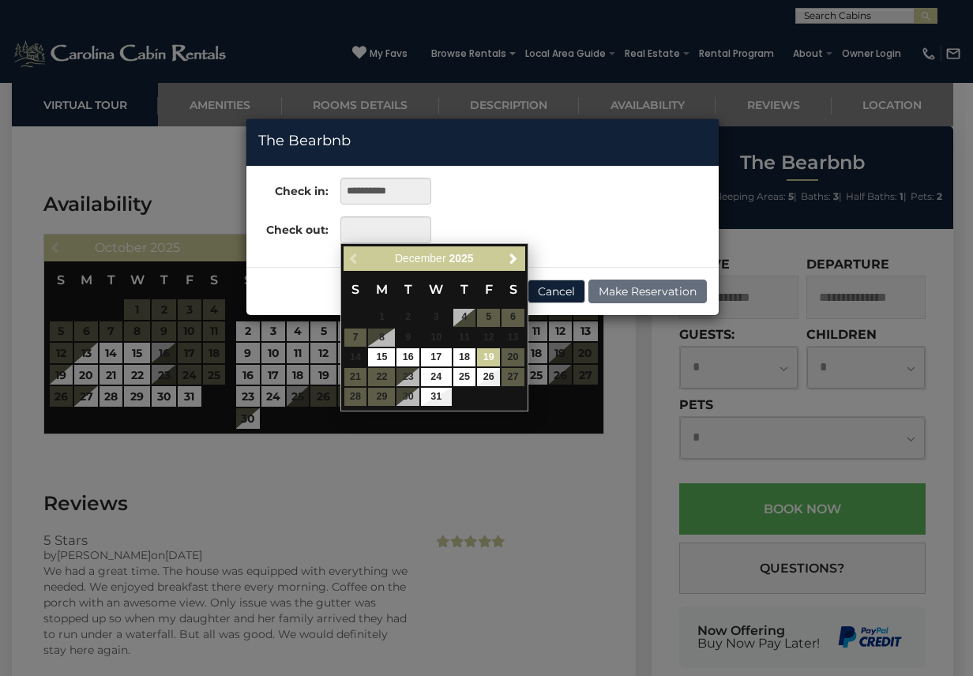
click at [478, 358] on link "19" at bounding box center [488, 357] width 23 height 18
type input "**********"
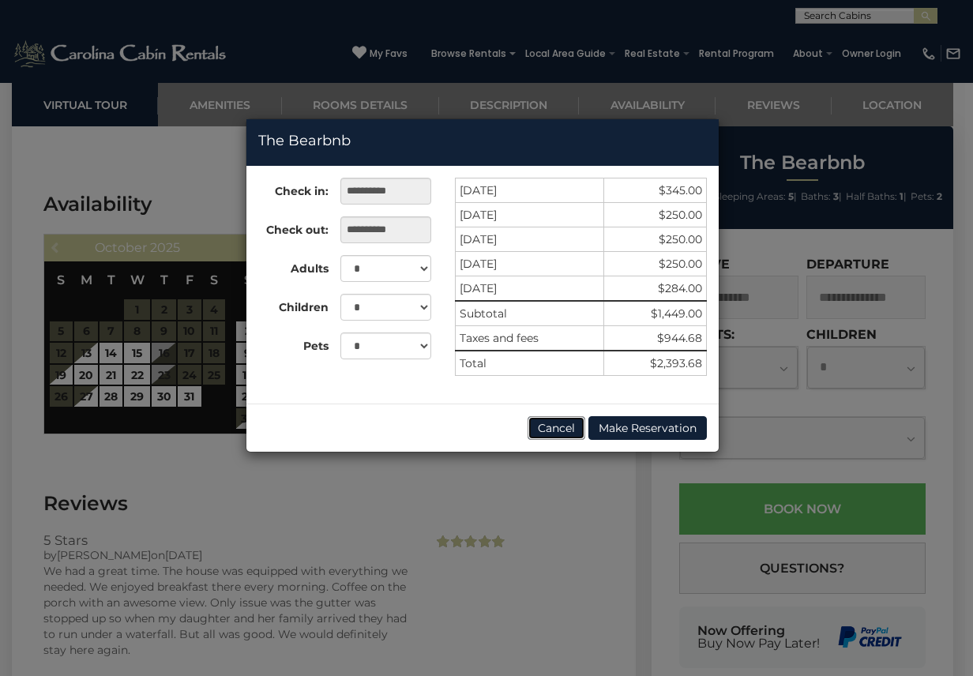
click at [571, 433] on button "Cancel" at bounding box center [556, 428] width 58 height 24
